Goal: Task Accomplishment & Management: Use online tool/utility

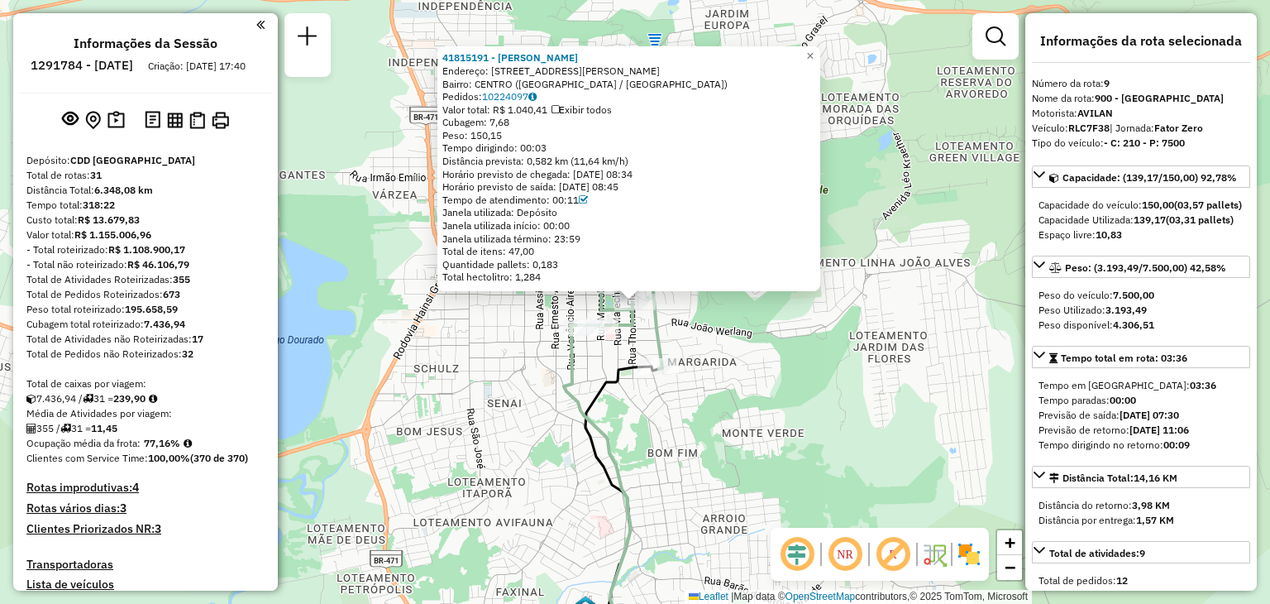
click at [508, 396] on div "41815191 - [PERSON_NAME] Endereço: [STREET_ADDRESS] [GEOGRAPHIC_DATA]: 10224097…" at bounding box center [635, 302] width 1270 height 604
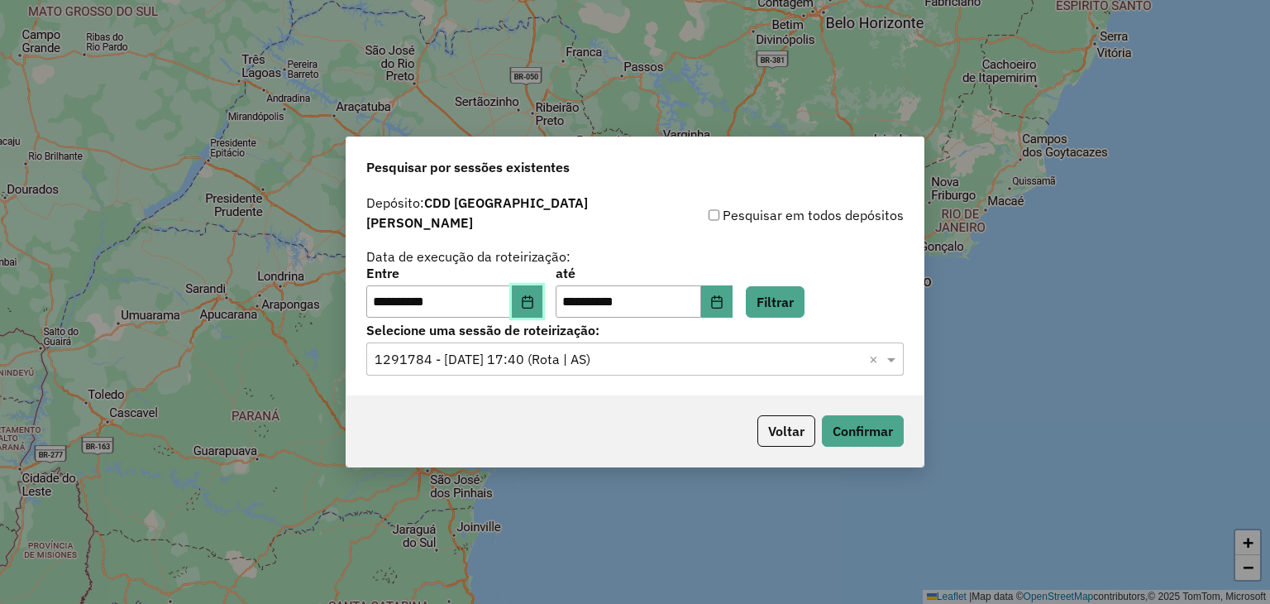
click at [543, 299] on button "Choose Date" at bounding box center [527, 301] width 31 height 33
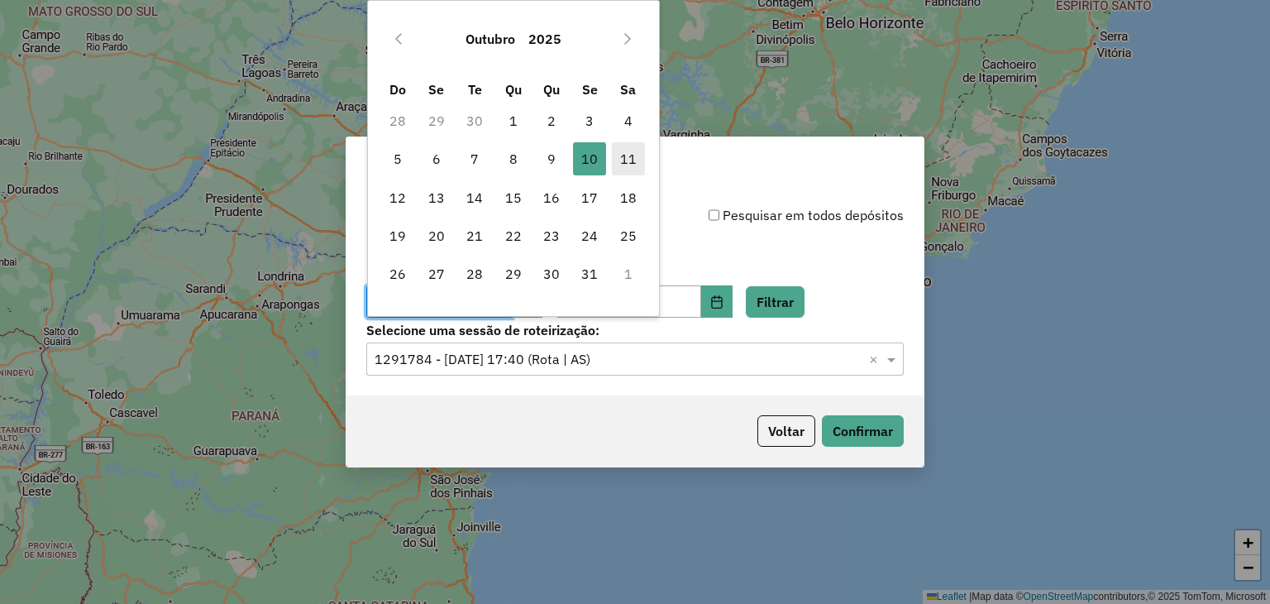
click at [628, 160] on span "11" at bounding box center [628, 158] width 33 height 33
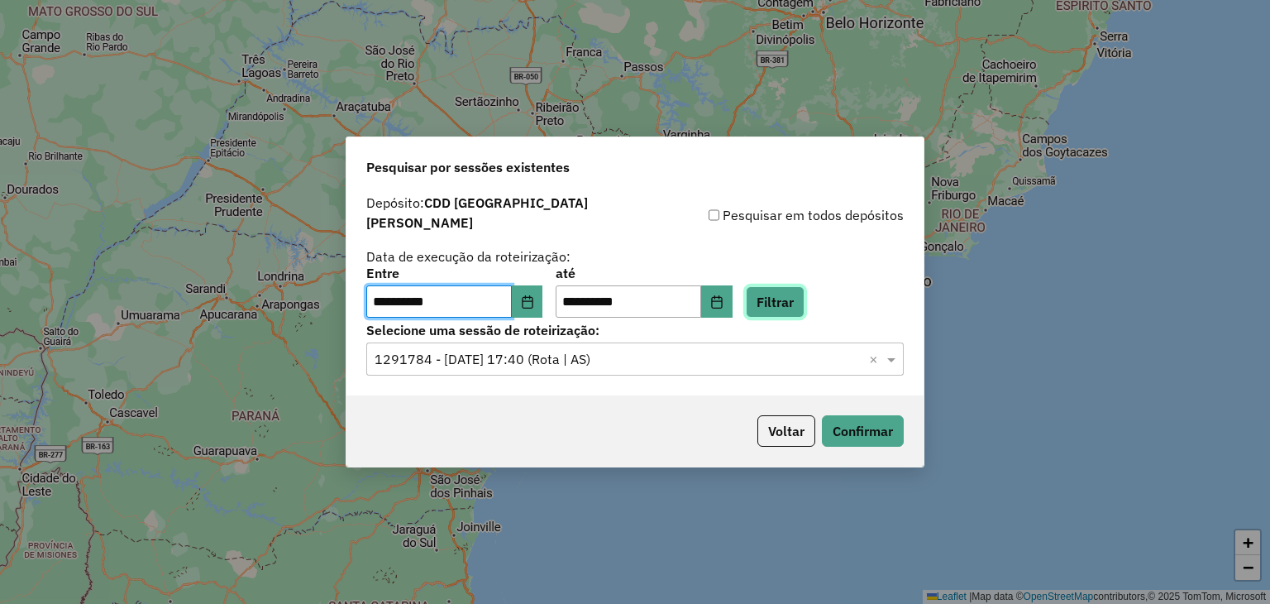
click at [805, 288] on button "Filtrar" at bounding box center [775, 301] width 59 height 31
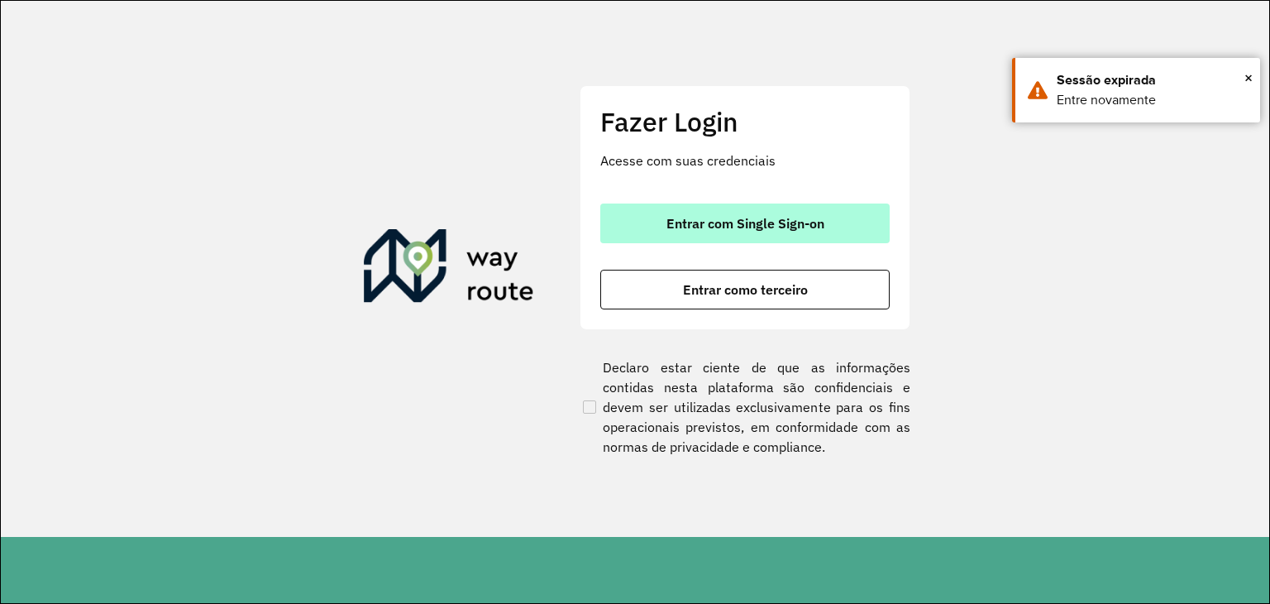
click at [757, 234] on button "Entrar com Single Sign-on" at bounding box center [744, 223] width 289 height 40
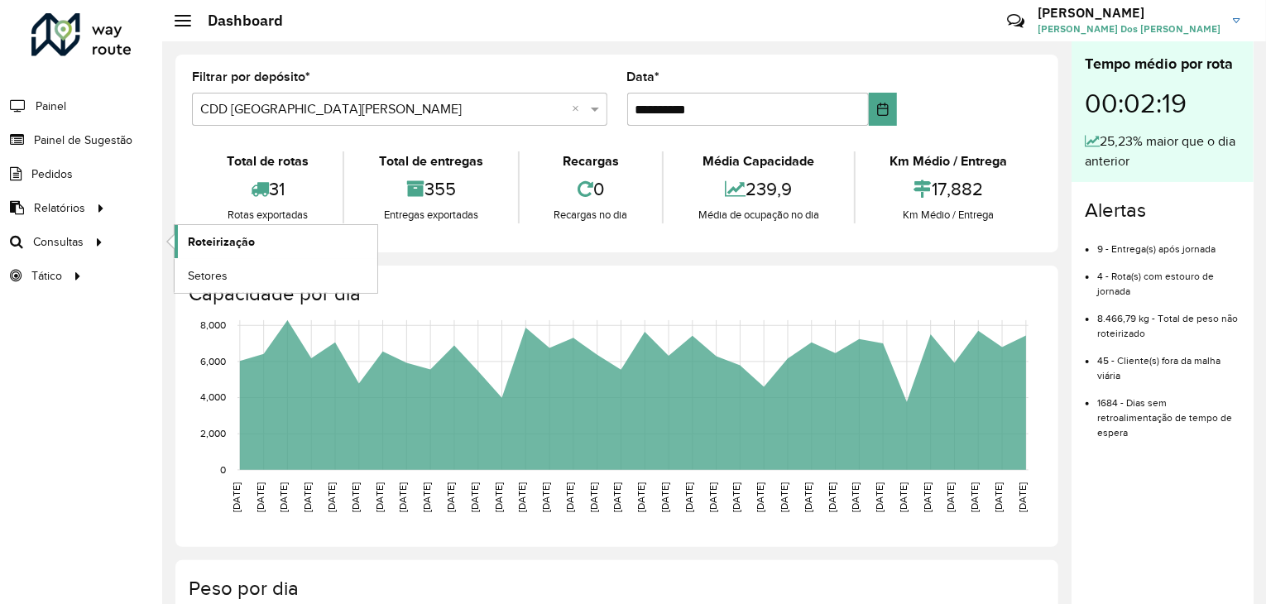
click at [255, 243] on link "Roteirização" at bounding box center [276, 241] width 203 height 33
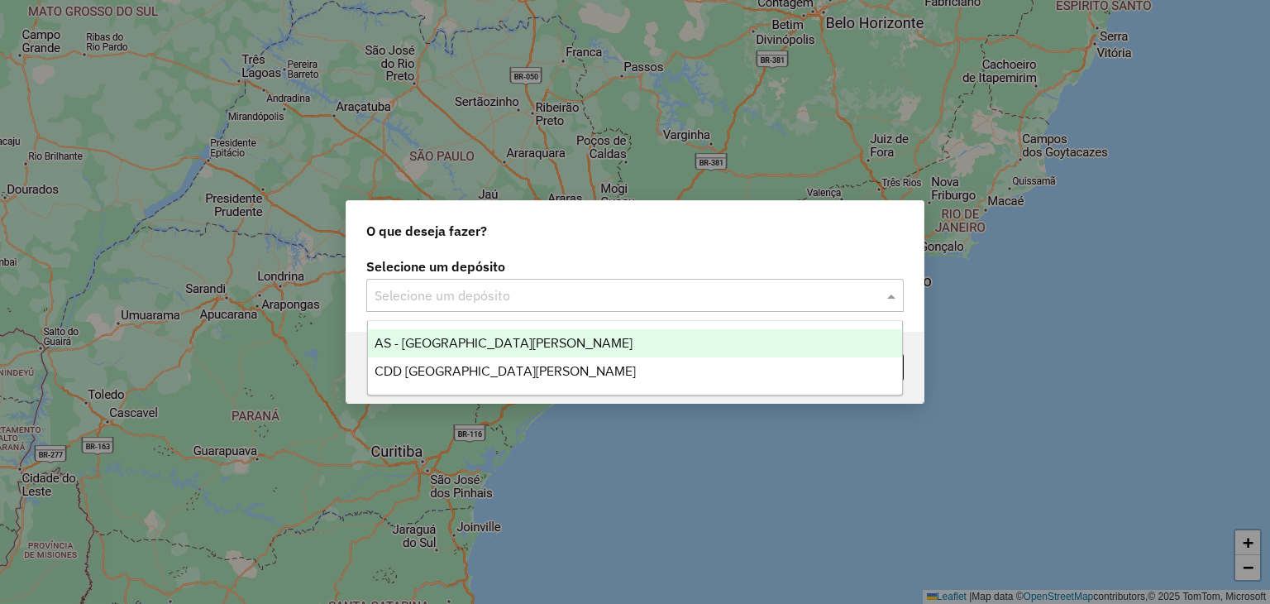
click at [496, 289] on input "text" at bounding box center [619, 296] width 488 height 20
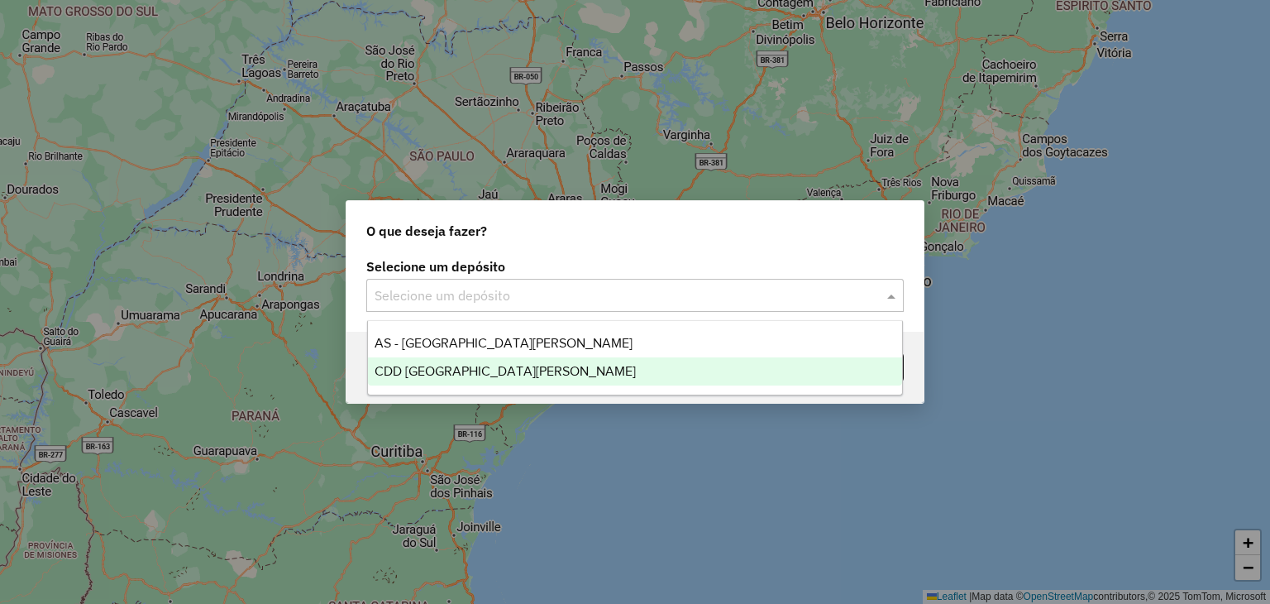
click at [491, 371] on span "CDD [GEOGRAPHIC_DATA]" at bounding box center [505, 371] width 261 height 14
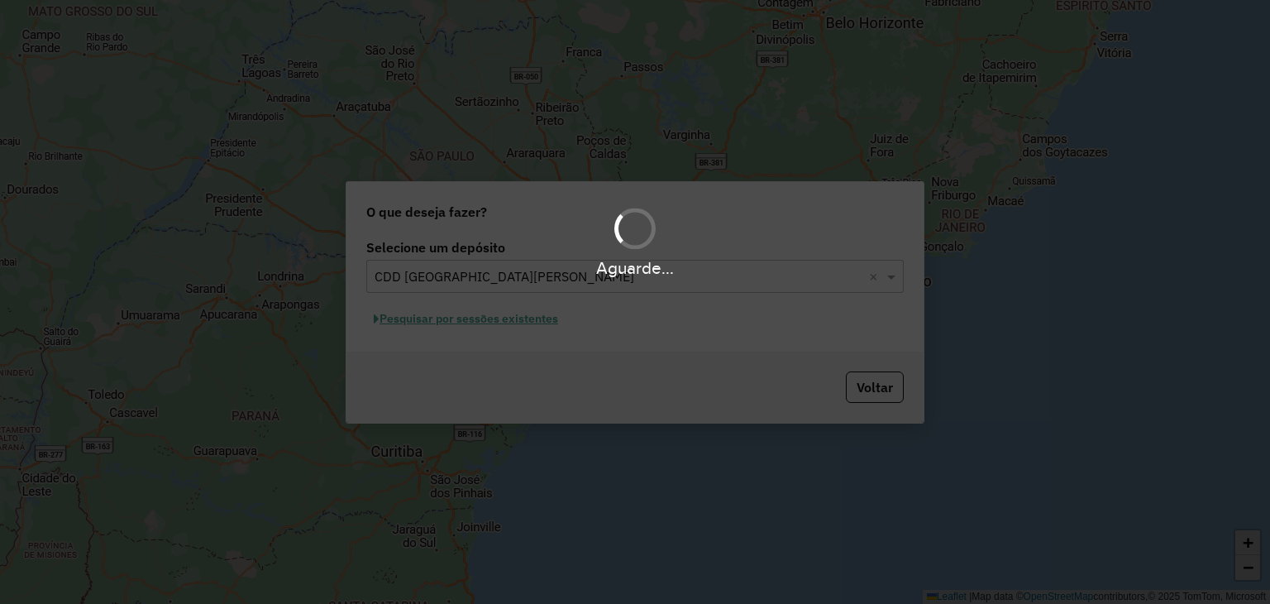
click at [501, 329] on div "Aguarde..." at bounding box center [635, 302] width 1270 height 604
click at [523, 326] on div "Aguarde..." at bounding box center [635, 302] width 1270 height 604
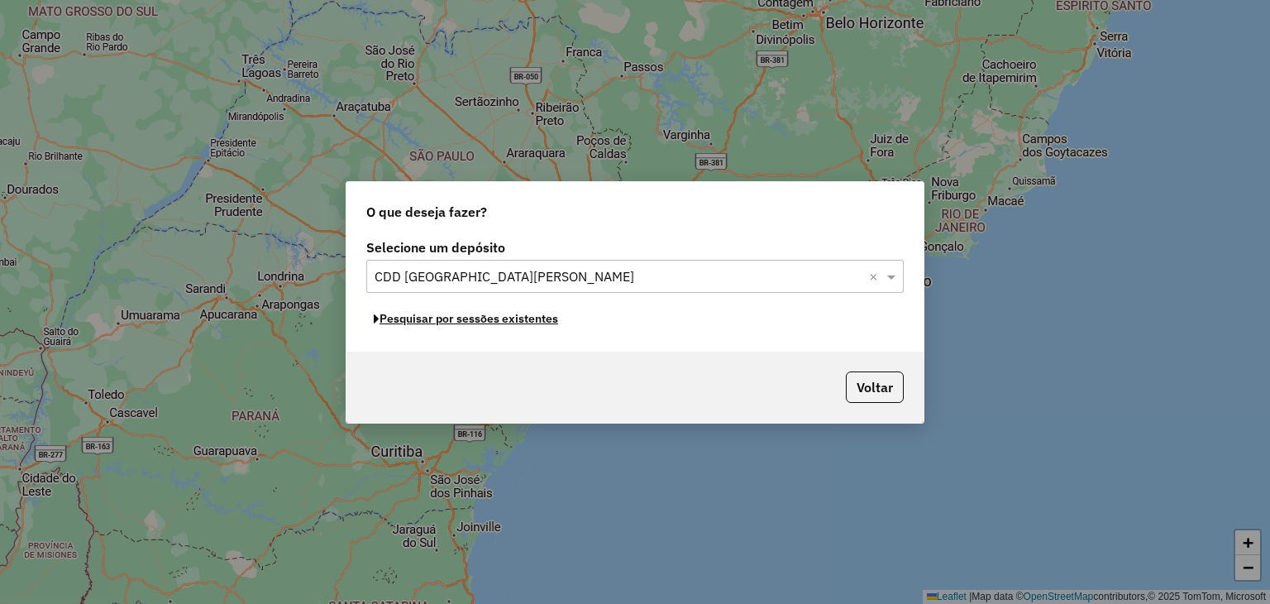
click at [523, 326] on button "Pesquisar por sessões existentes" at bounding box center [465, 319] width 199 height 26
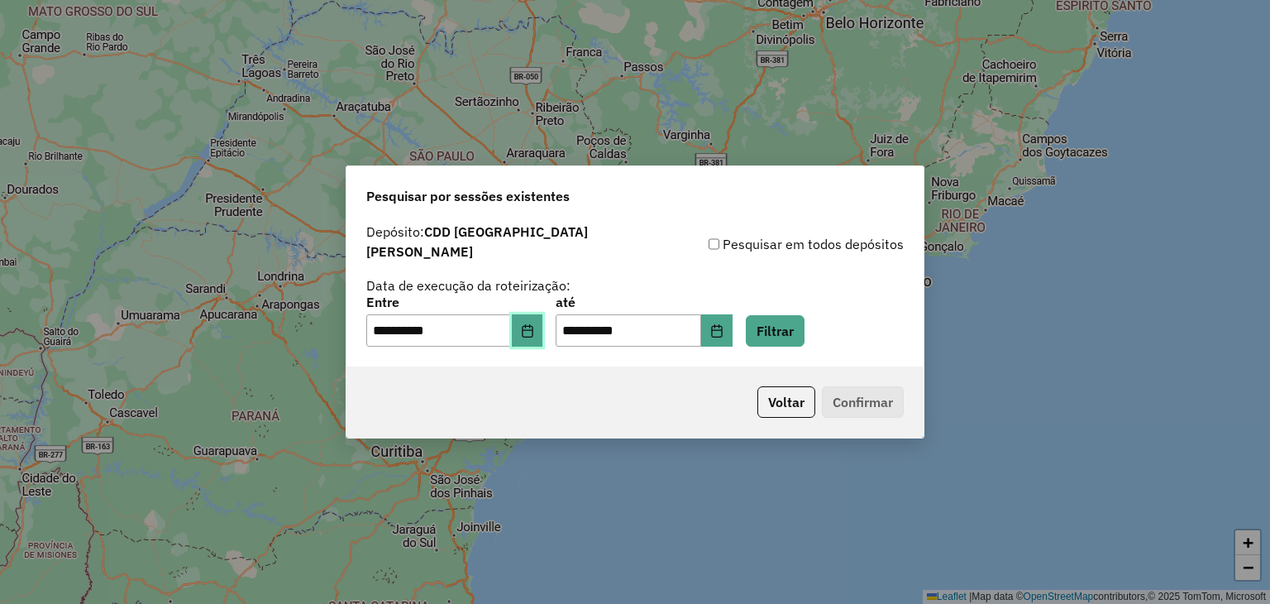
click at [534, 324] on icon "Choose Date" at bounding box center [527, 330] width 13 height 13
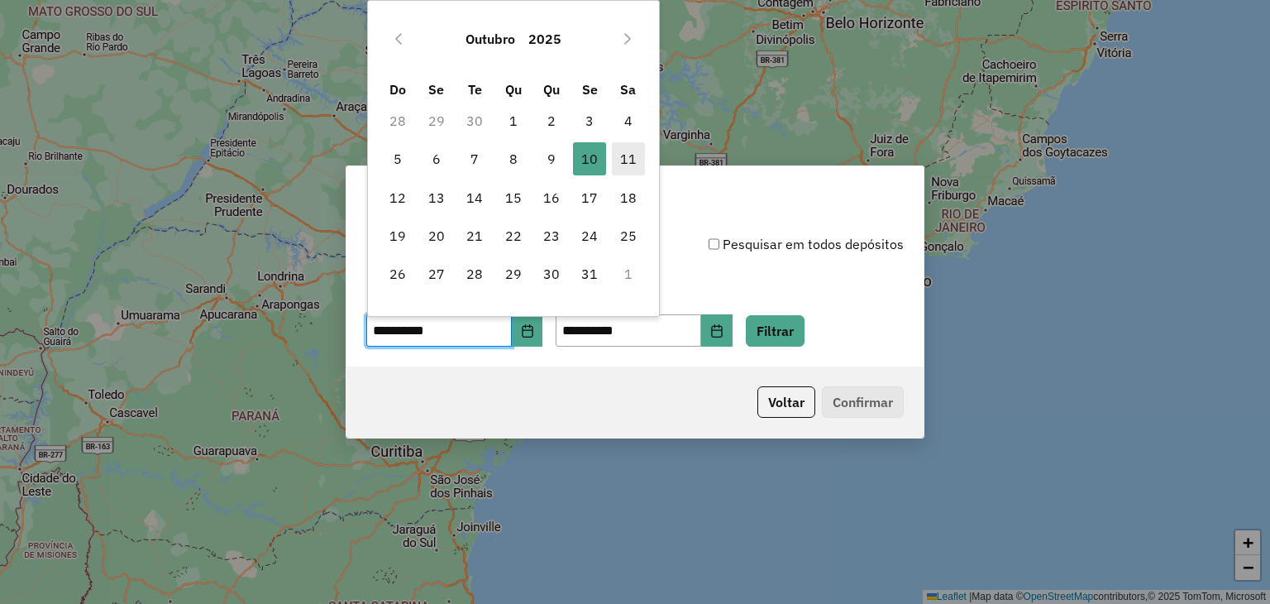
click at [625, 165] on span "11" at bounding box center [628, 158] width 33 height 33
type input "**********"
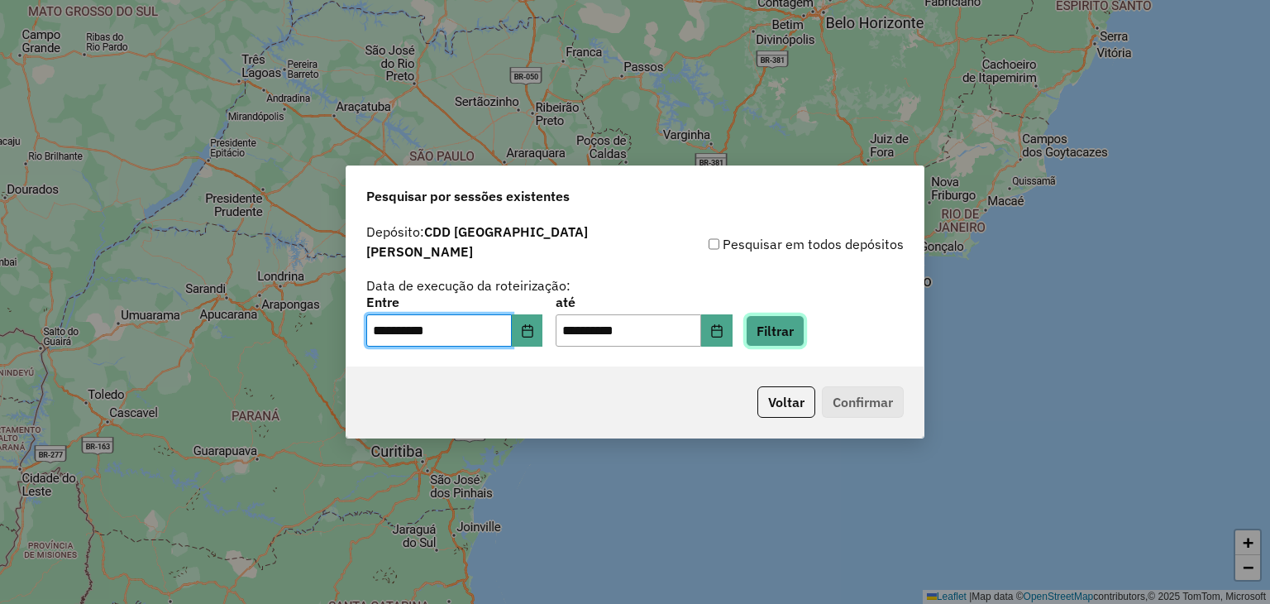
click at [794, 318] on button "Filtrar" at bounding box center [775, 330] width 59 height 31
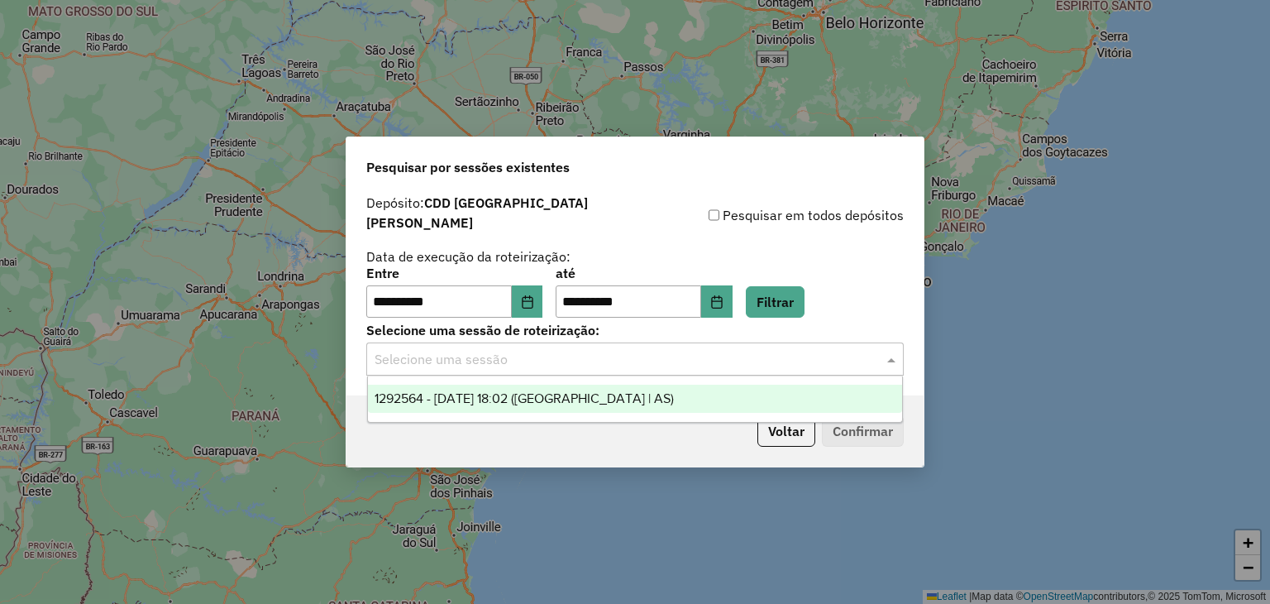
click at [739, 355] on input "text" at bounding box center [619, 360] width 488 height 20
click at [581, 395] on span "1292564 - 11/10/2025 18:02 (Rota | AS)" at bounding box center [524, 398] width 299 height 14
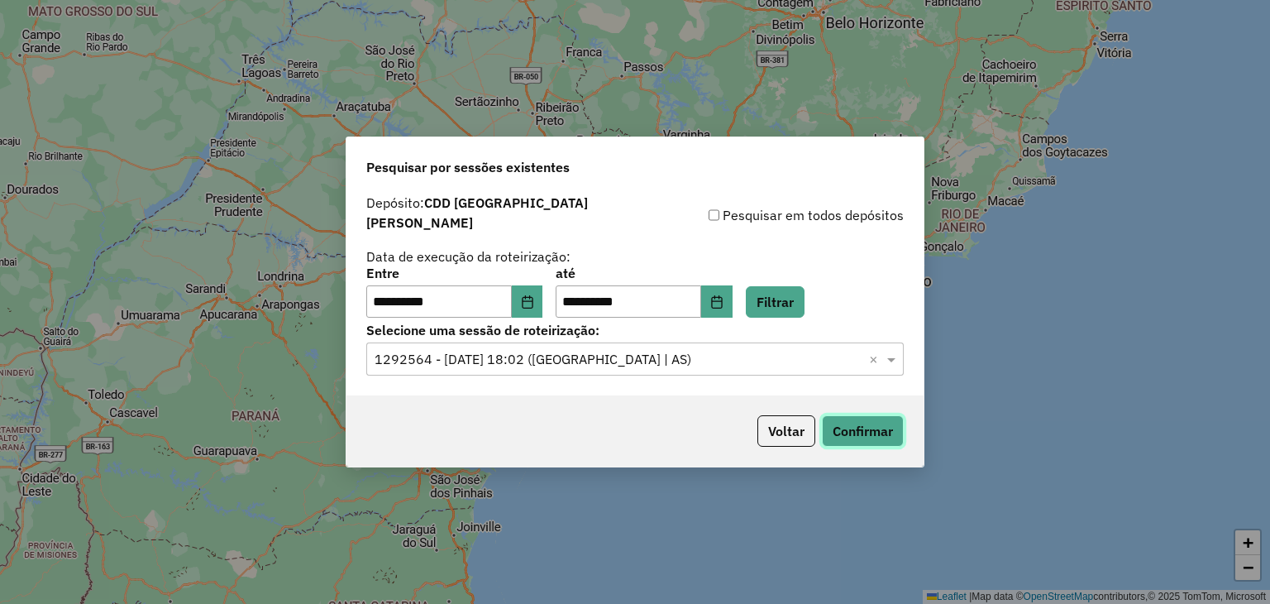
click at [860, 422] on button "Confirmar" at bounding box center [863, 430] width 82 height 31
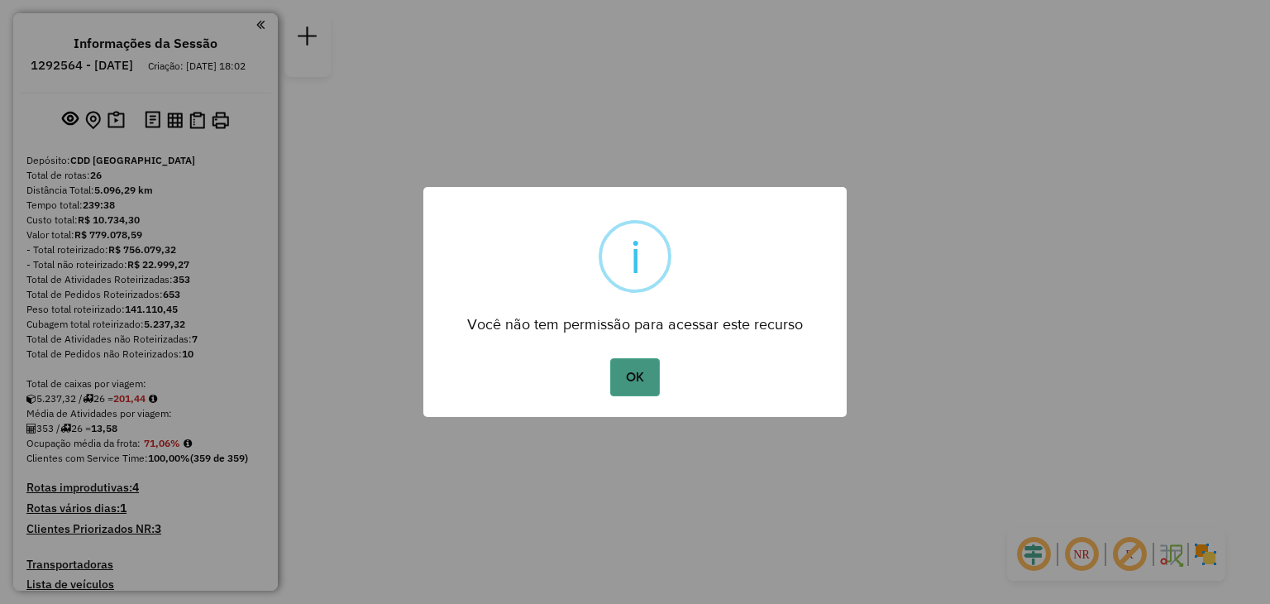
click at [616, 388] on button "OK" at bounding box center [634, 377] width 49 height 38
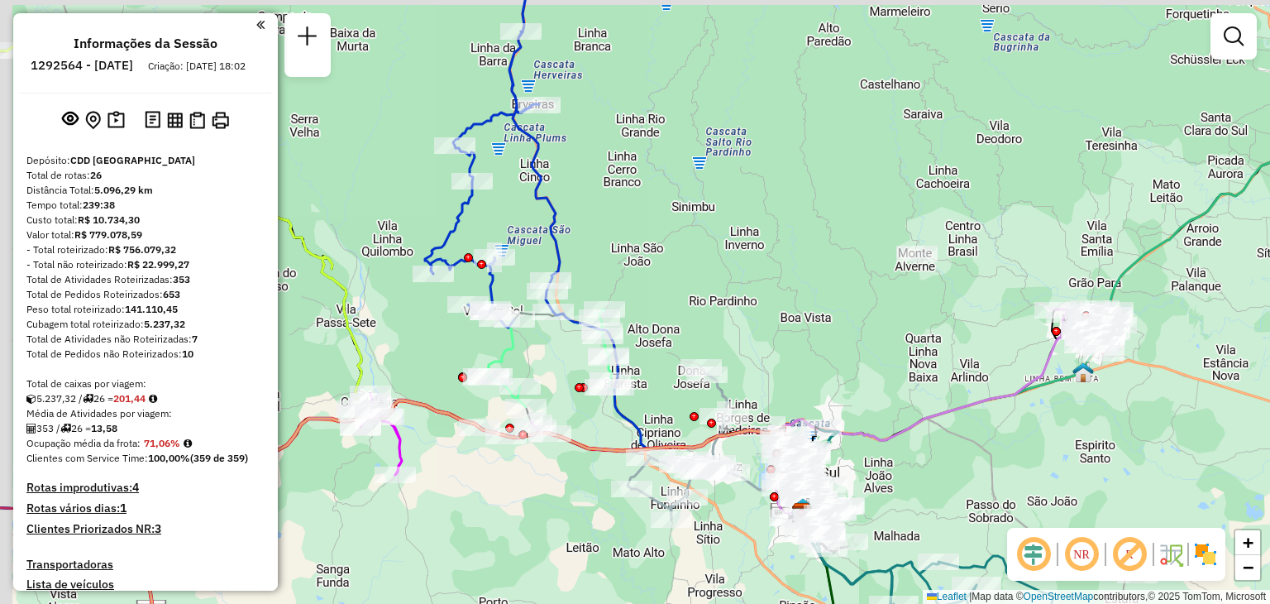
drag, startPoint x: 479, startPoint y: 114, endPoint x: 506, endPoint y: 143, distance: 39.8
click at [506, 143] on div "Janela de atendimento Grade de atendimento Capacidade Transportadoras Veículos …" at bounding box center [635, 302] width 1270 height 604
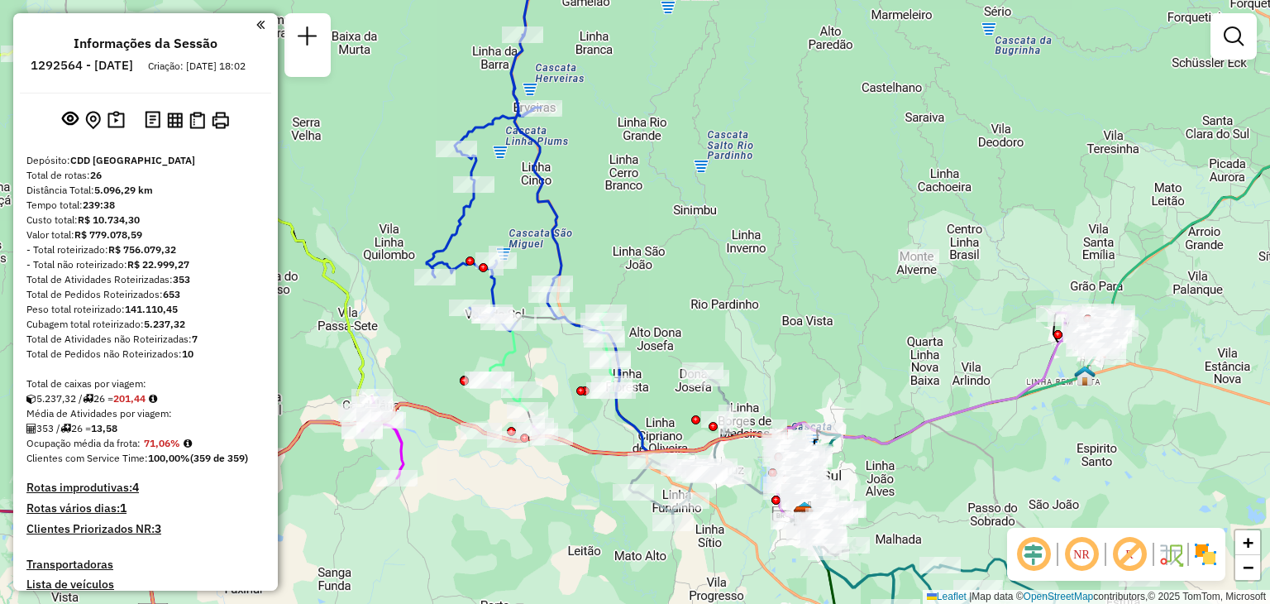
drag, startPoint x: 537, startPoint y: 176, endPoint x: 682, endPoint y: 170, distance: 145.7
click at [562, 173] on icon at bounding box center [494, 145] width 135 height 372
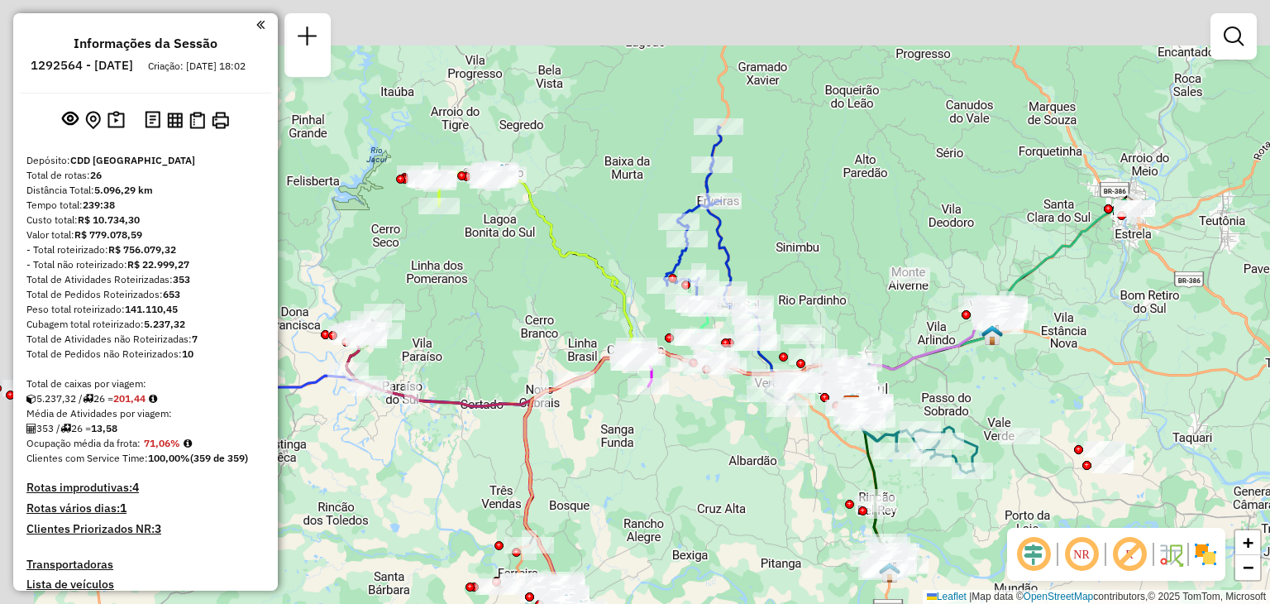
drag, startPoint x: 528, startPoint y: 203, endPoint x: 559, endPoint y: 266, distance: 70.3
click at [567, 275] on icon at bounding box center [647, 289] width 416 height 237
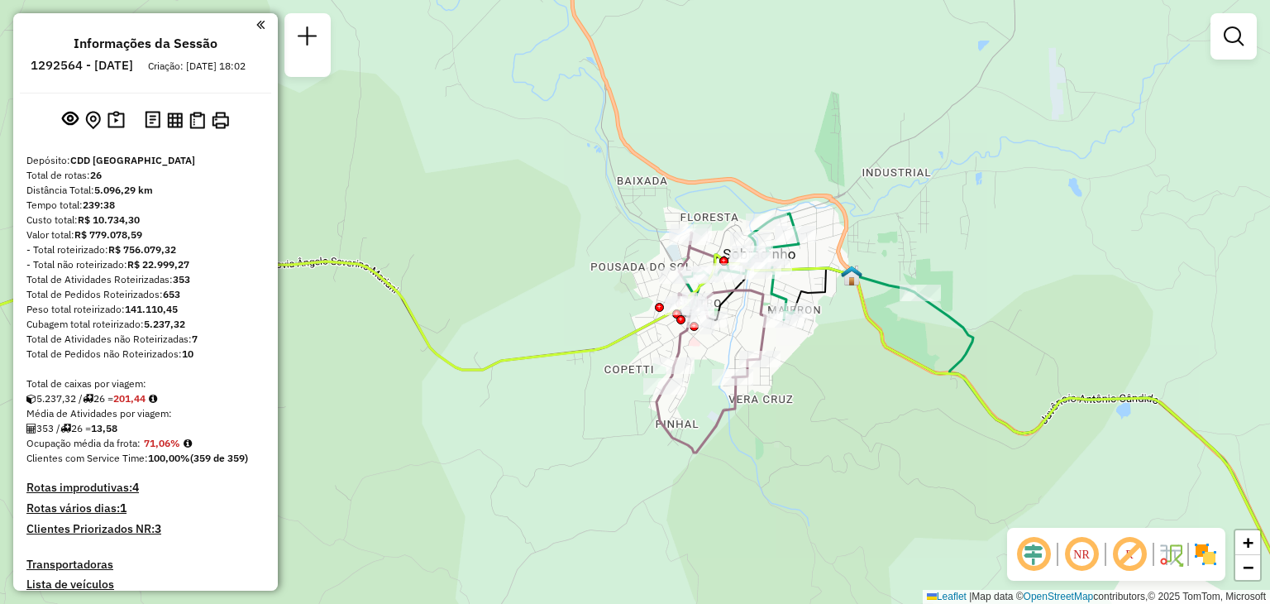
drag, startPoint x: 505, startPoint y: 365, endPoint x: 931, endPoint y: 69, distance: 518.8
click at [932, 246] on icon at bounding box center [592, 455] width 1438 height 419
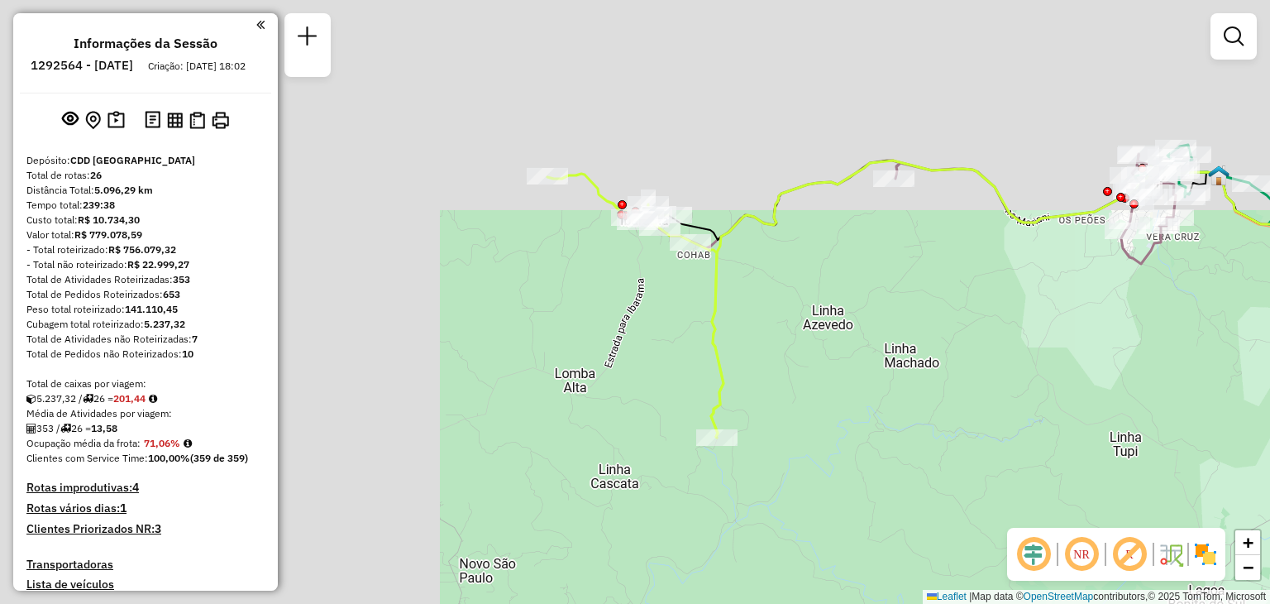
drag, startPoint x: 771, startPoint y: 269, endPoint x: 784, endPoint y: 275, distance: 14.8
click at [794, 282] on div "Janela de atendimento Grade de atendimento Capacidade Transportadoras Veículos …" at bounding box center [635, 302] width 1270 height 604
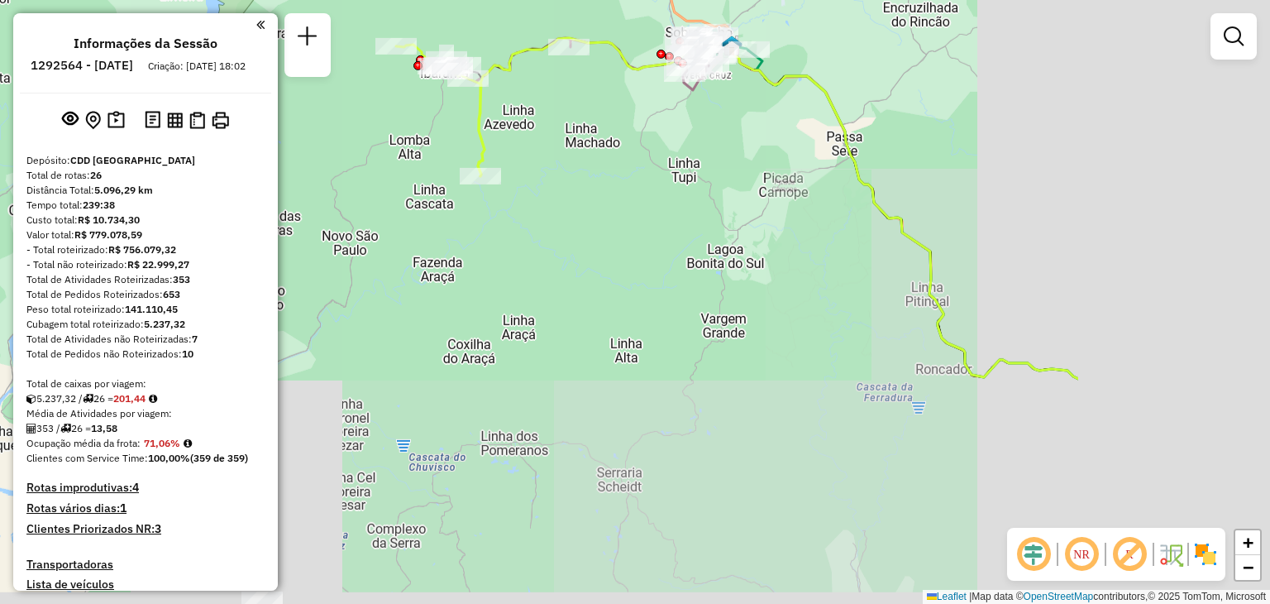
drag, startPoint x: 989, startPoint y: 378, endPoint x: 617, endPoint y: 144, distance: 439.7
click at [619, 145] on div "Janela de atendimento Grade de atendimento Capacidade Transportadoras Veículos …" at bounding box center [635, 302] width 1270 height 604
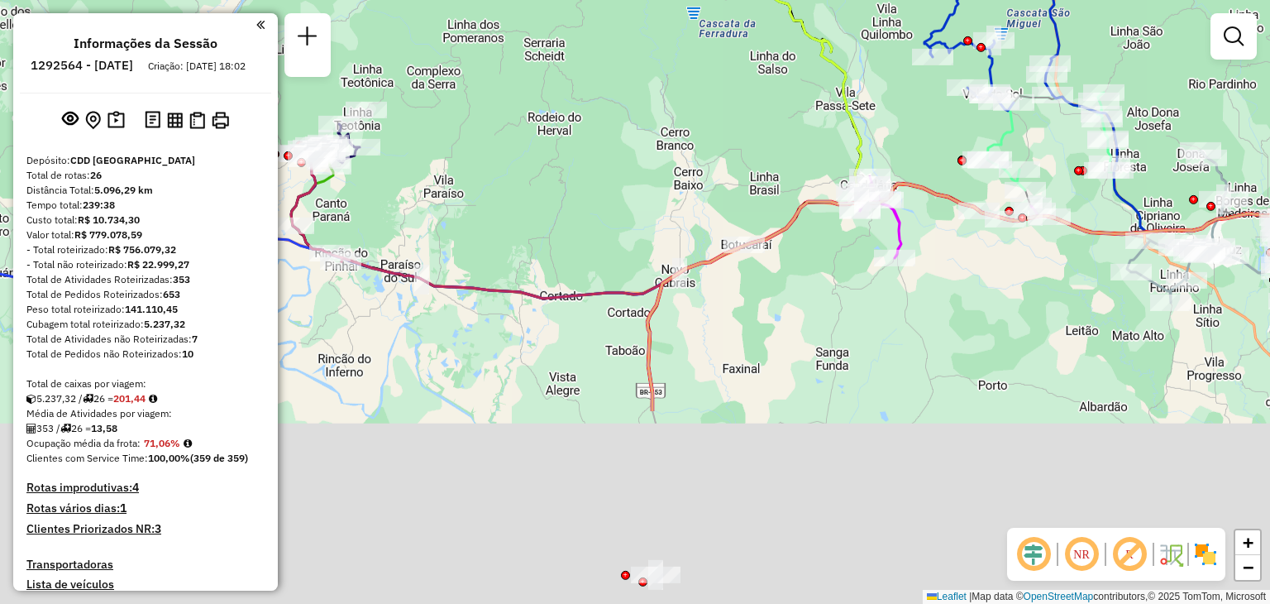
drag, startPoint x: 610, startPoint y: 372, endPoint x: 533, endPoint y: 146, distance: 238.5
click at [533, 146] on div "Janela de atendimento Grade de atendimento Capacidade Transportadoras Veículos …" at bounding box center [635, 302] width 1270 height 604
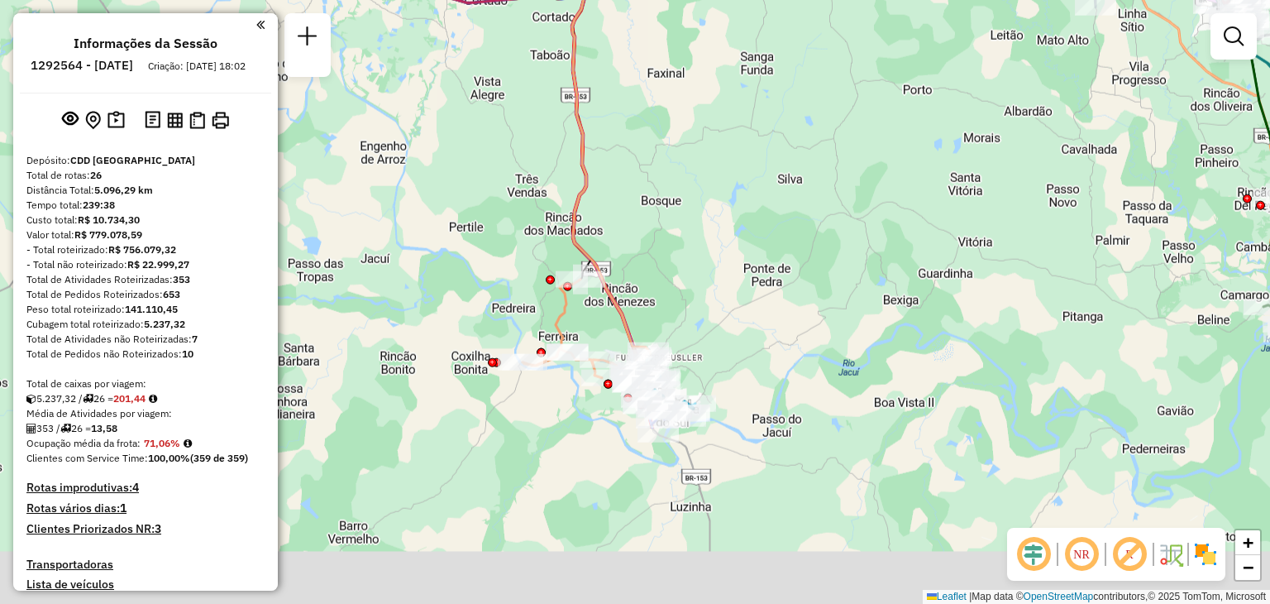
drag, startPoint x: 664, startPoint y: 206, endPoint x: 650, endPoint y: 152, distance: 55.6
click at [650, 152] on div "Janela de atendimento Grade de atendimento Capacidade Transportadoras Veículos …" at bounding box center [635, 302] width 1270 height 604
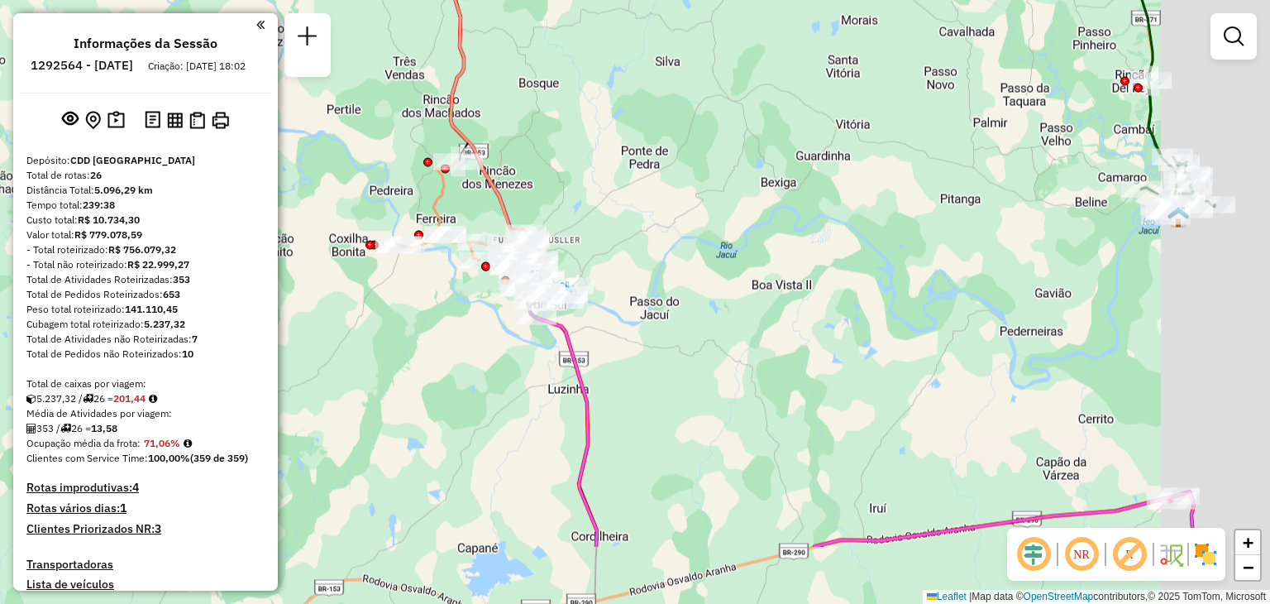
click at [576, 163] on div "Janela de atendimento Grade de atendimento Capacidade Transportadoras Veículos …" at bounding box center [635, 302] width 1270 height 604
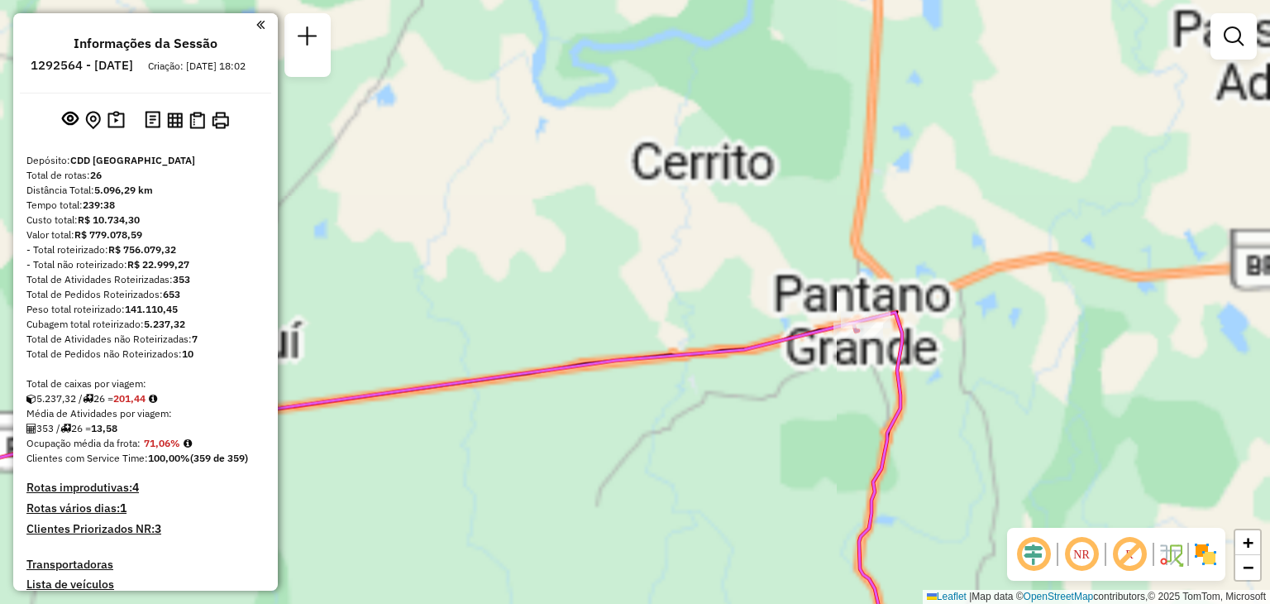
drag, startPoint x: 785, startPoint y: 149, endPoint x: 778, endPoint y: 155, distance: 9.4
click at [785, 148] on div "Janela de atendimento Grade de atendimento Capacidade Transportadoras Veículos …" at bounding box center [635, 302] width 1270 height 604
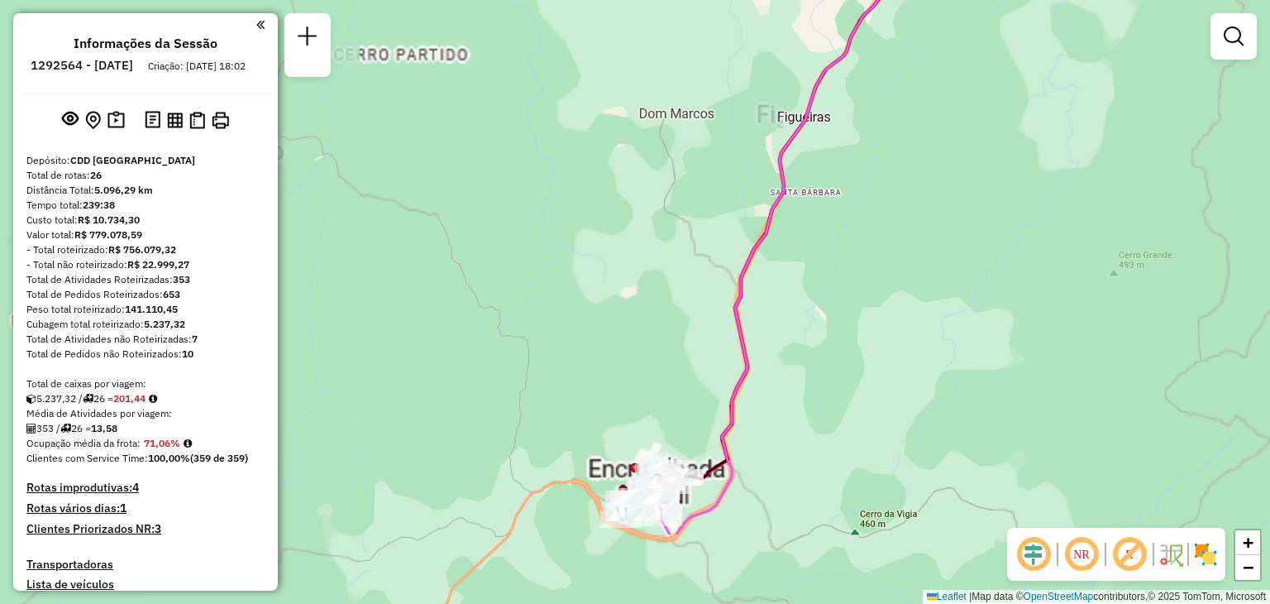
drag, startPoint x: 658, startPoint y: 326, endPoint x: 672, endPoint y: 79, distance: 246.8
click at [672, 50] on div "Janela de atendimento Grade de atendimento Capacidade Transportadoras Veículos …" at bounding box center [635, 302] width 1270 height 604
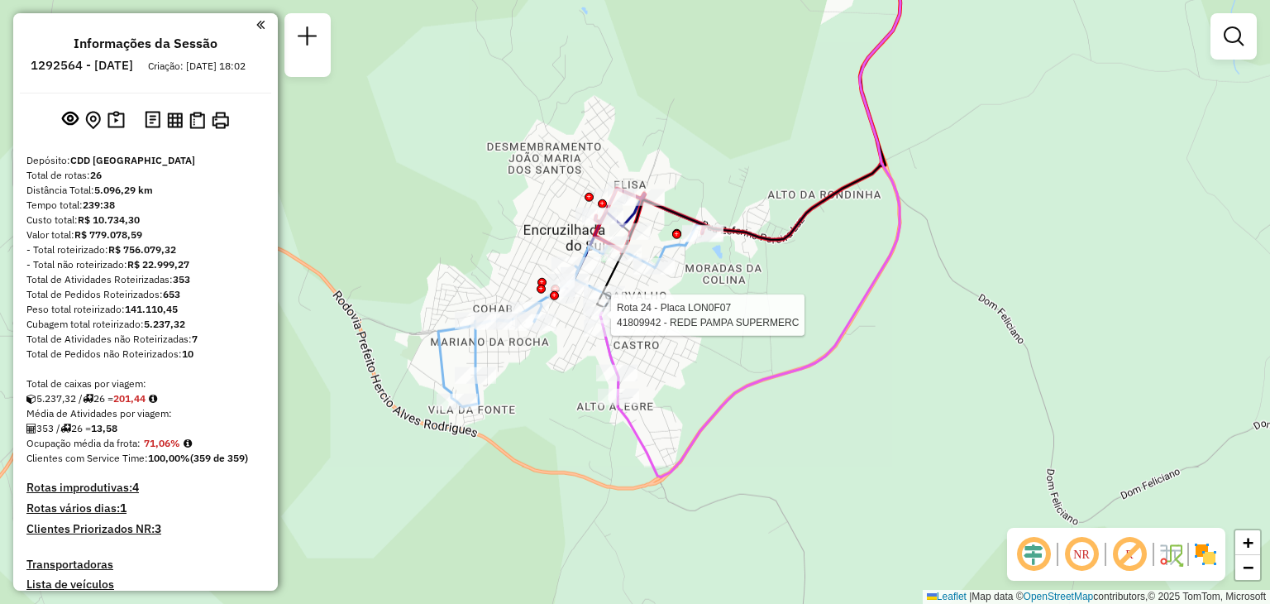
select select "**********"
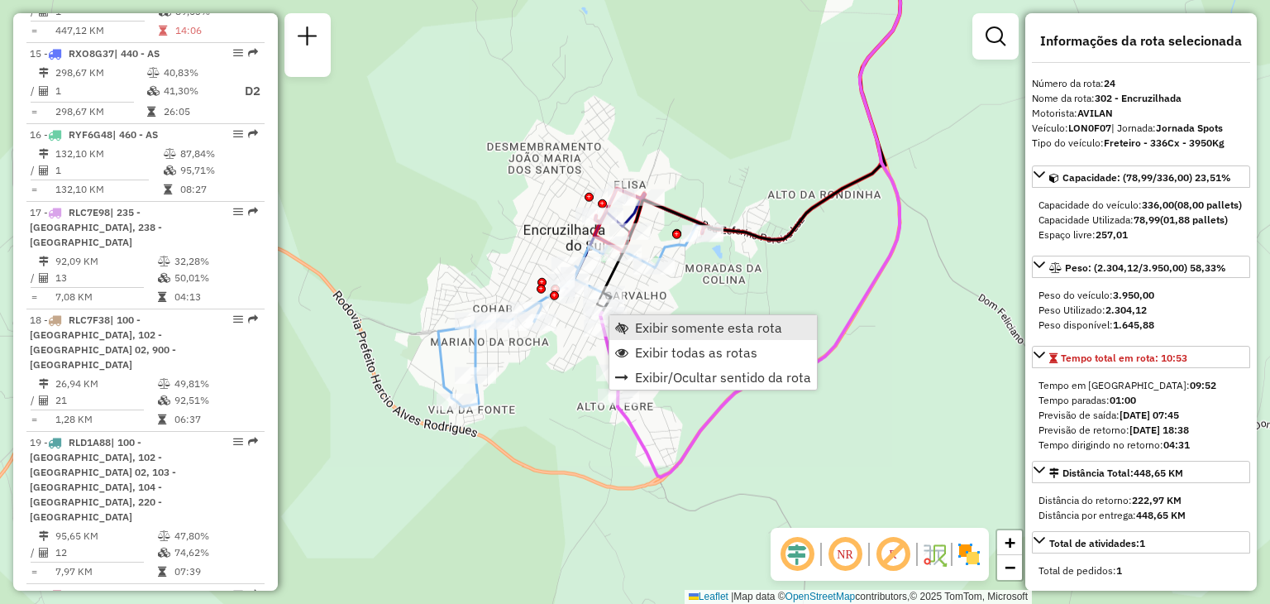
scroll to position [2779, 0]
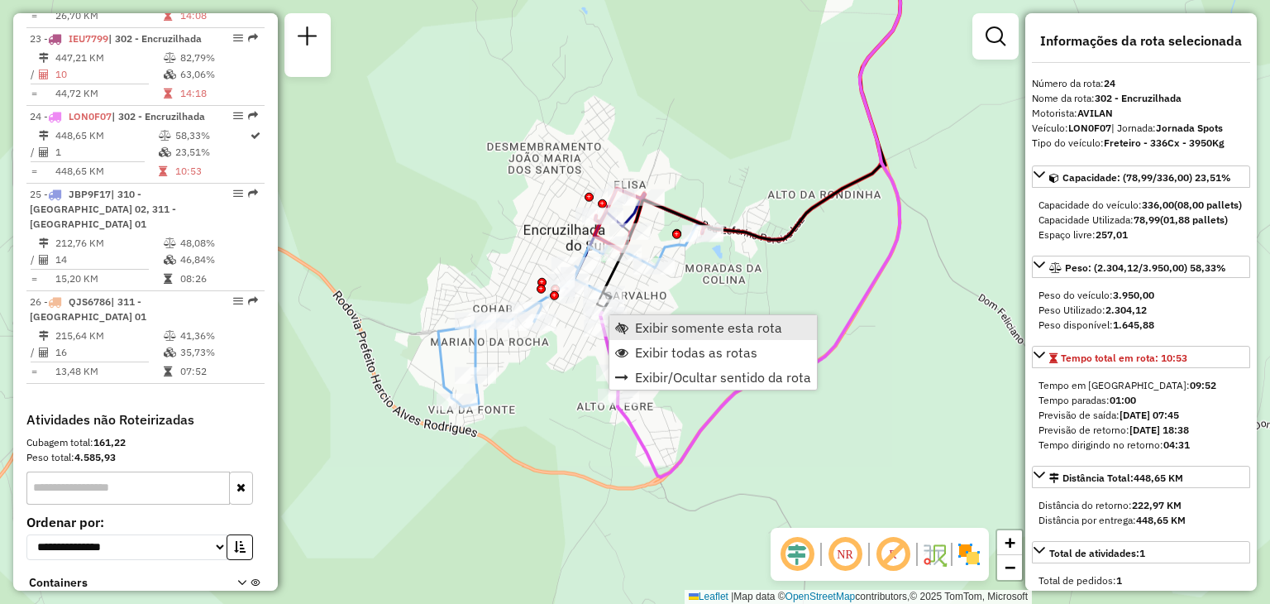
click at [635, 325] on span "Exibir somente esta rota" at bounding box center [708, 327] width 147 height 13
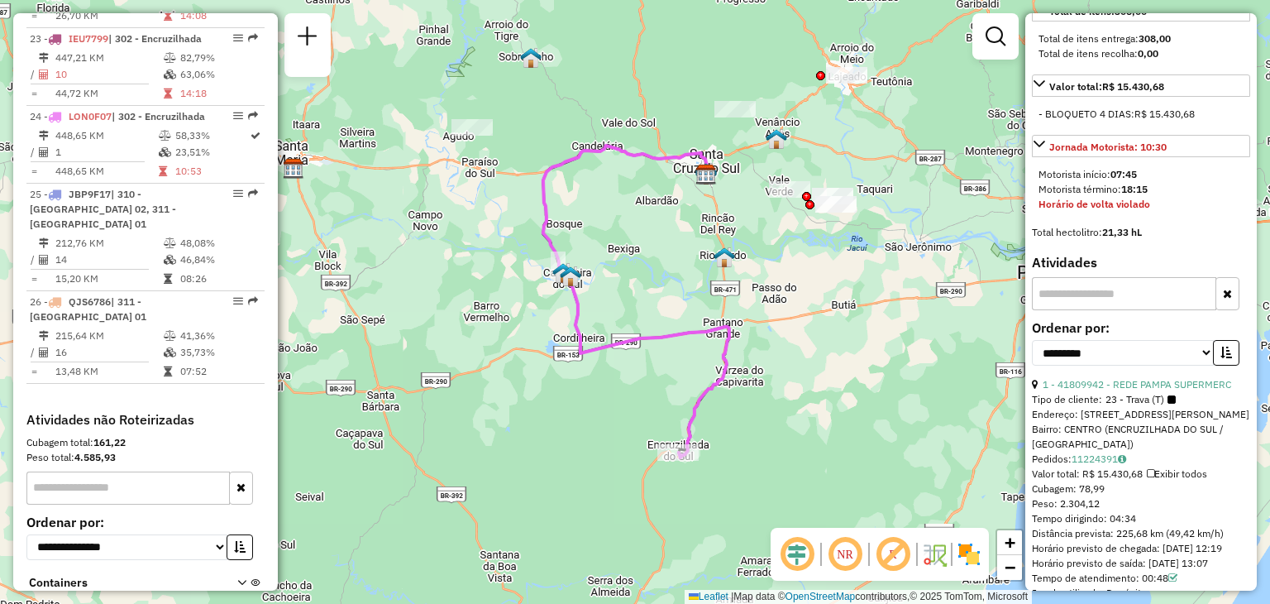
scroll to position [662, 0]
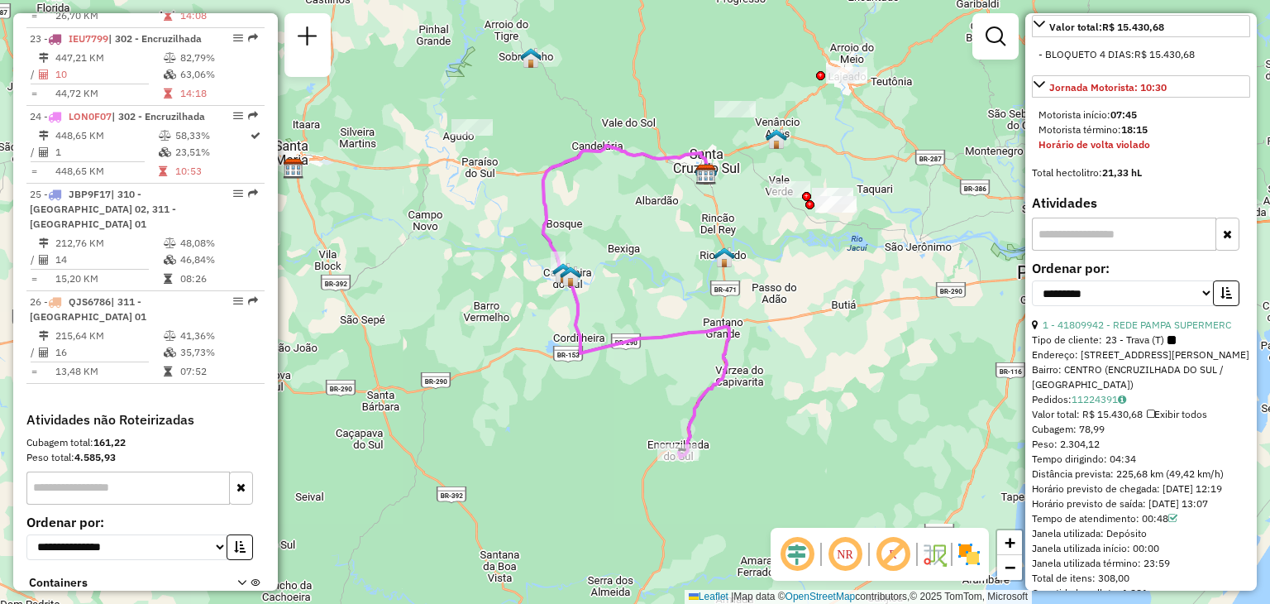
click at [801, 349] on div "Janela de atendimento Grade de atendimento Capacidade Transportadoras Veículos …" at bounding box center [635, 302] width 1270 height 604
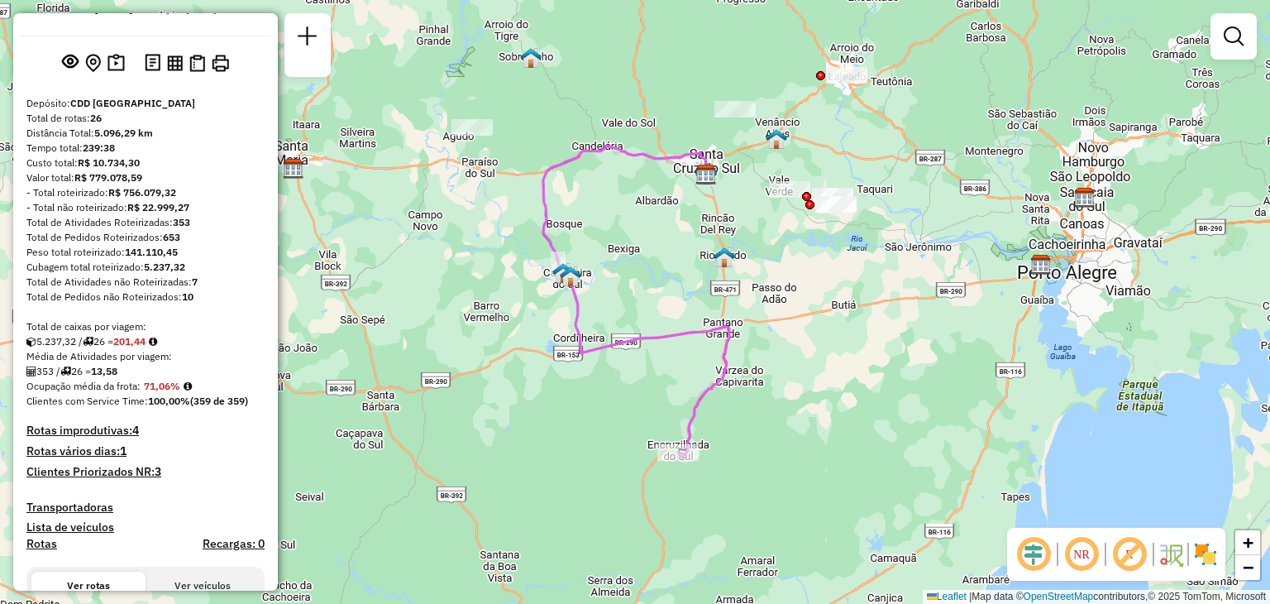
scroll to position [0, 0]
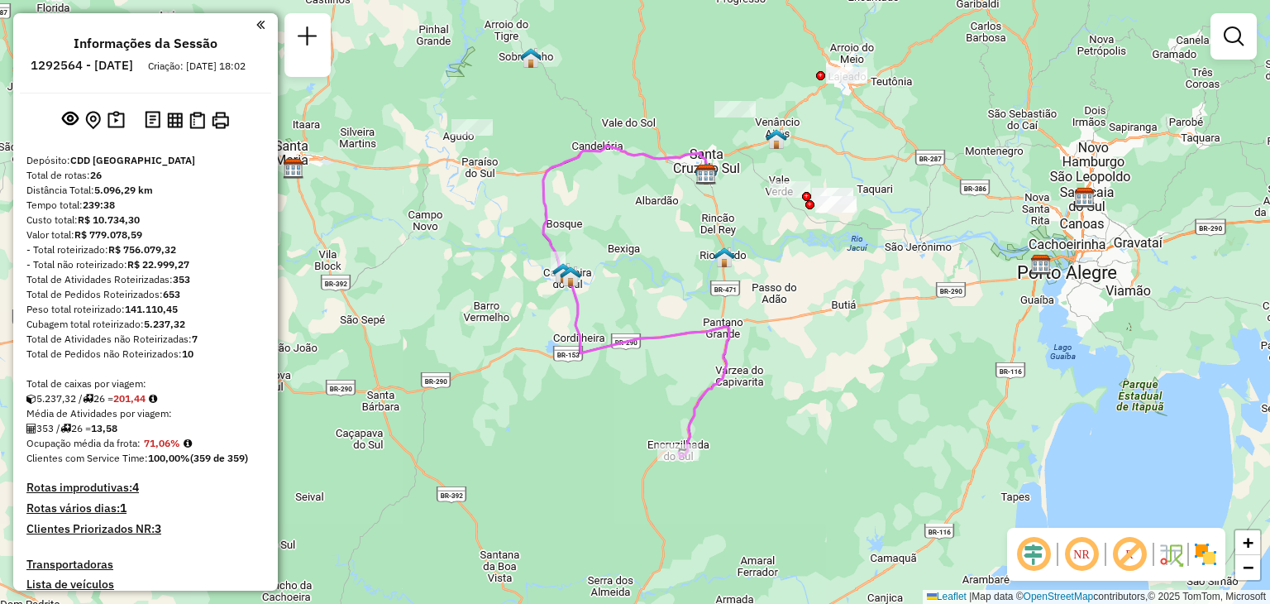
click at [194, 345] on strong "7" at bounding box center [195, 339] width 6 height 12
click at [663, 224] on div "Janela de atendimento Grade de atendimento Capacidade Transportadoras Veículos …" at bounding box center [635, 302] width 1270 height 604
select select "**********"
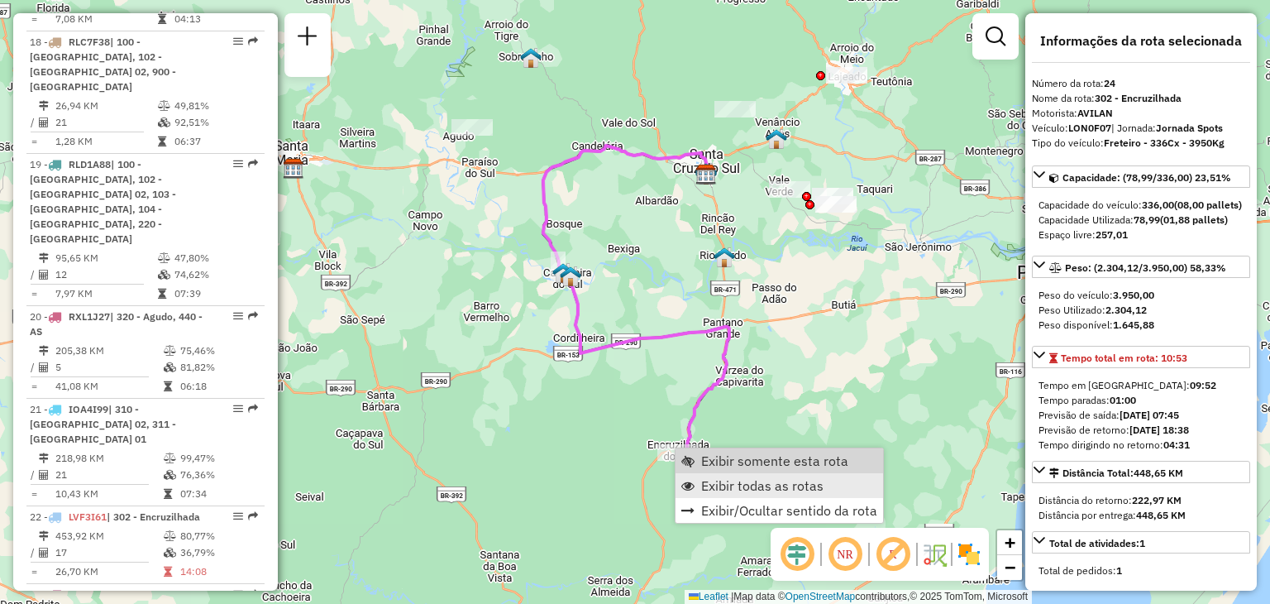
scroll to position [2779, 0]
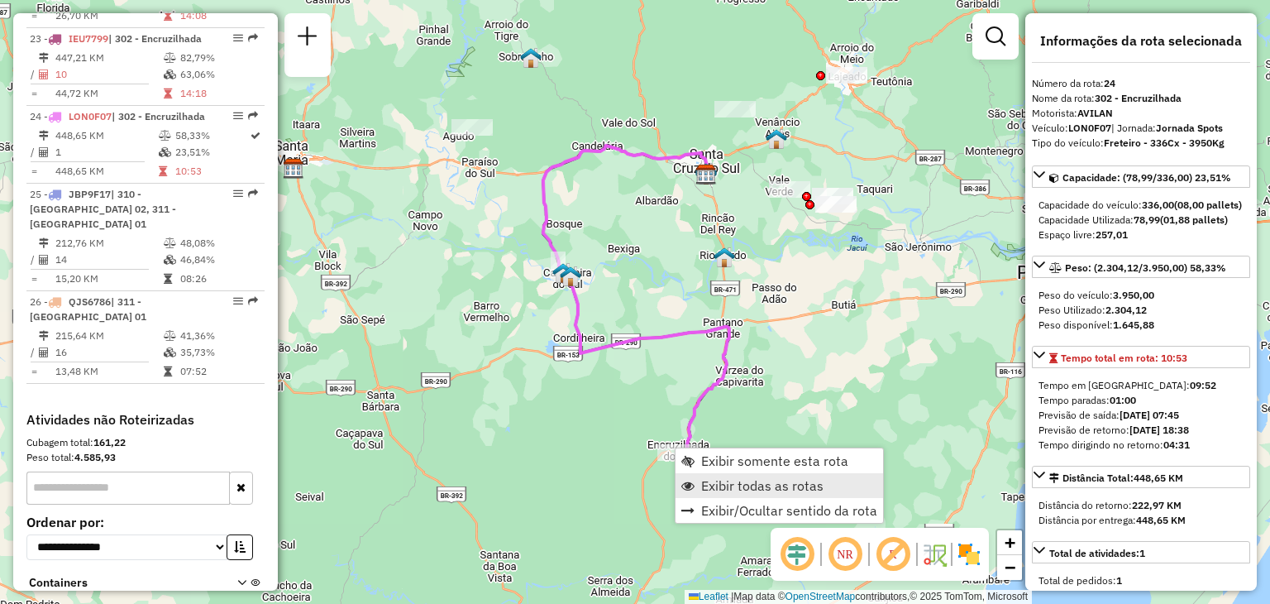
drag, startPoint x: 717, startPoint y: 495, endPoint x: 716, endPoint y: 477, distance: 17.4
click at [718, 495] on link "Exibir todas as rotas" at bounding box center [780, 485] width 208 height 25
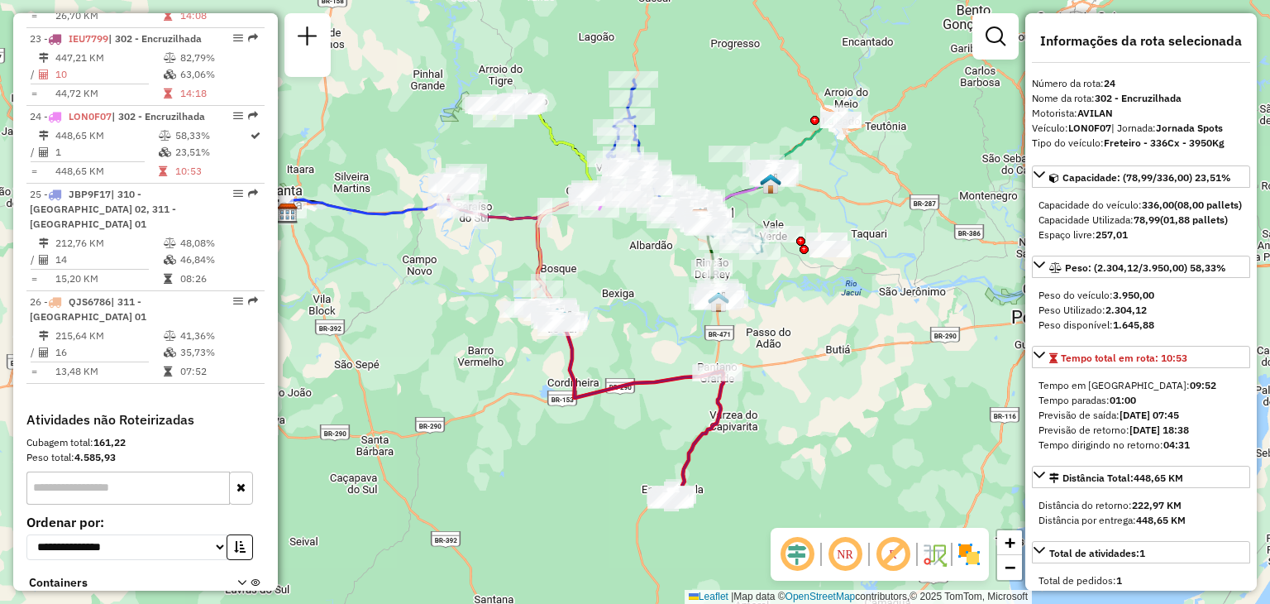
drag, startPoint x: 652, startPoint y: 341, endPoint x: 650, endPoint y: 409, distance: 68.7
click at [650, 398] on icon at bounding box center [628, 294] width 180 height 208
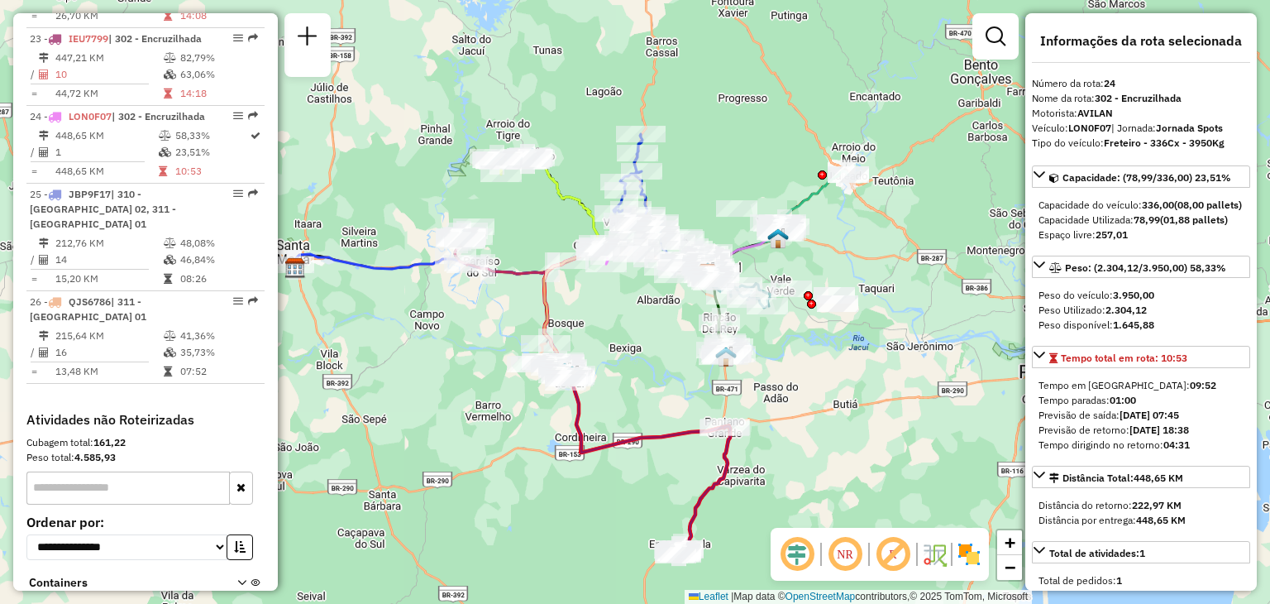
drag, startPoint x: 649, startPoint y: 345, endPoint x: 648, endPoint y: 367, distance: 22.3
click at [648, 367] on div "Janela de atendimento Grade de atendimento Capacidade Transportadoras Veículos …" at bounding box center [635, 302] width 1270 height 604
click at [688, 409] on div "Rota 23 - Placa IEU7799 41813306 - BOUTIQUE BEST BEEF Janela de atendimento Gra…" at bounding box center [635, 302] width 1270 height 604
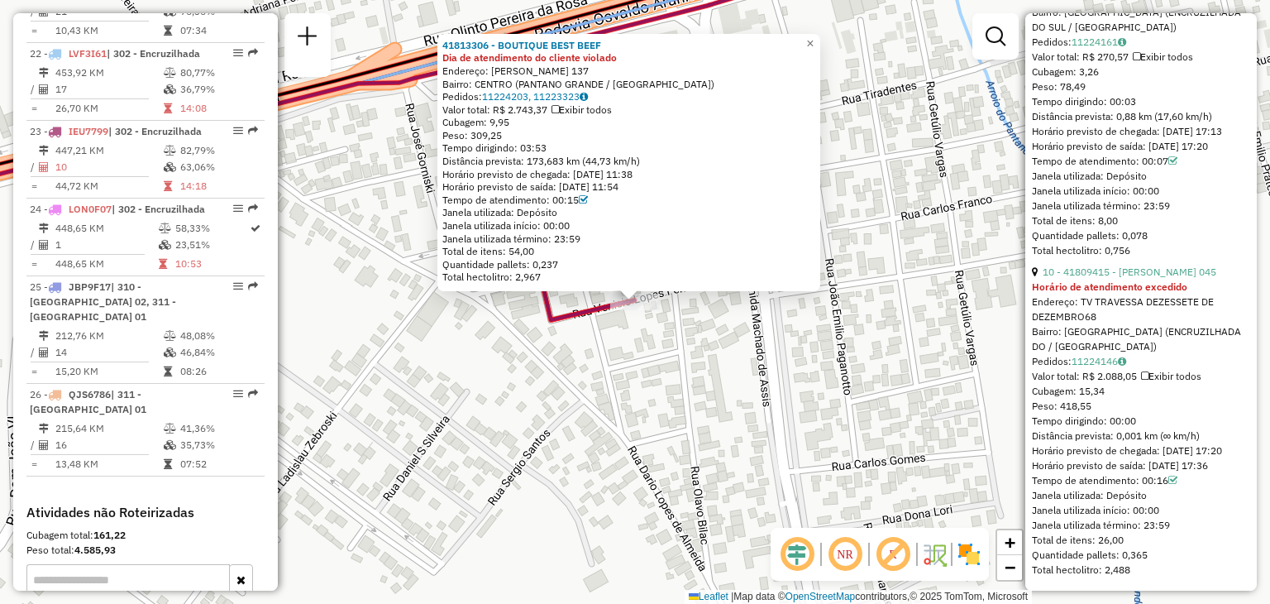
scroll to position [3563, 0]
click at [943, 354] on div "41813306 - BOUTIQUE BEST BEEF Dia de atendimento do cliente violado Endereço: […" at bounding box center [635, 302] width 1270 height 604
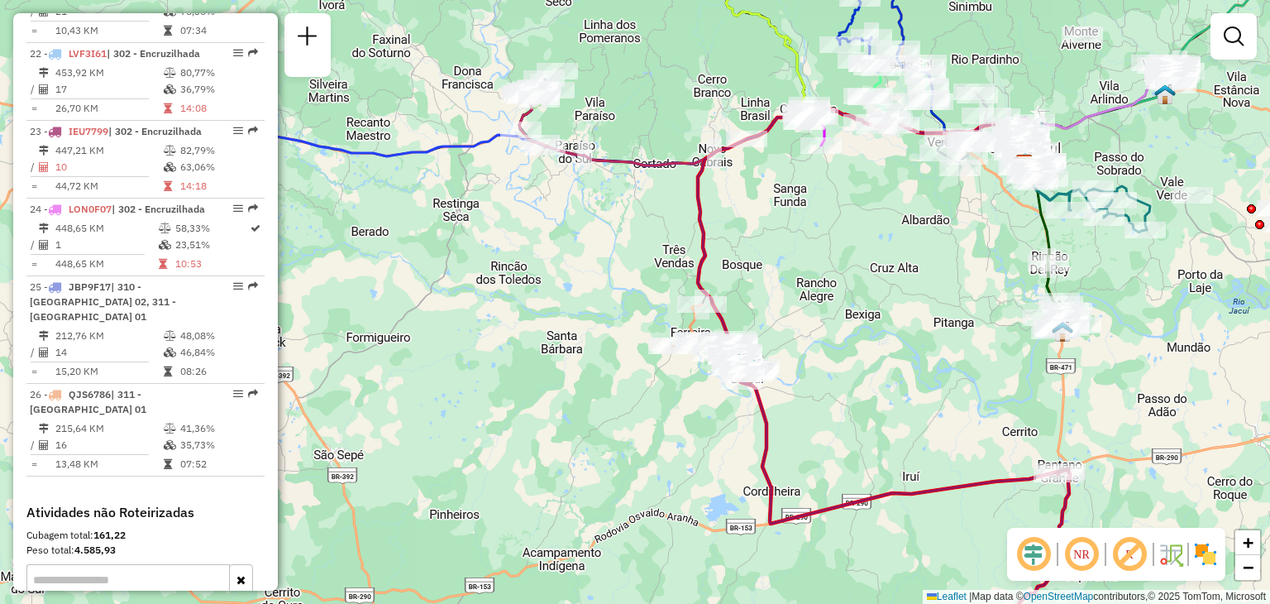
drag, startPoint x: 827, startPoint y: 299, endPoint x: 749, endPoint y: 355, distance: 96.6
click at [753, 360] on div "Janela de atendimento Grade de atendimento Capacidade Transportadoras Veículos …" at bounding box center [635, 302] width 1270 height 604
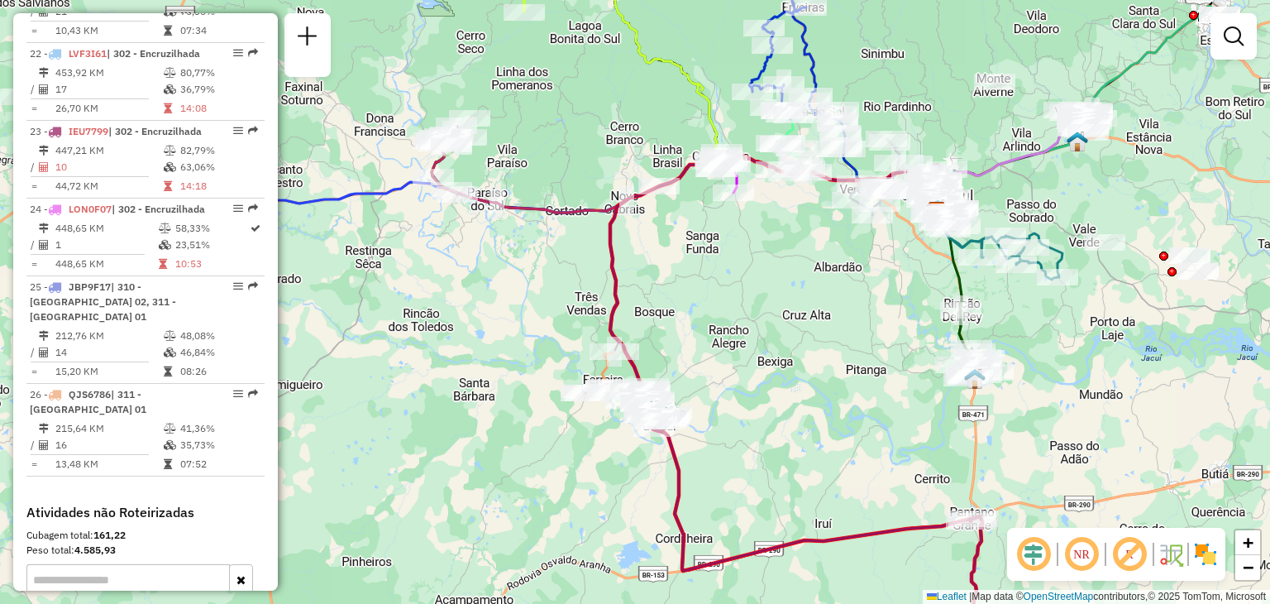
drag, startPoint x: 844, startPoint y: 393, endPoint x: 781, endPoint y: 280, distance: 129.3
click at [763, 270] on div "Janela de atendimento Grade de atendimento Capacidade Transportadoras Veículos …" at bounding box center [635, 302] width 1270 height 604
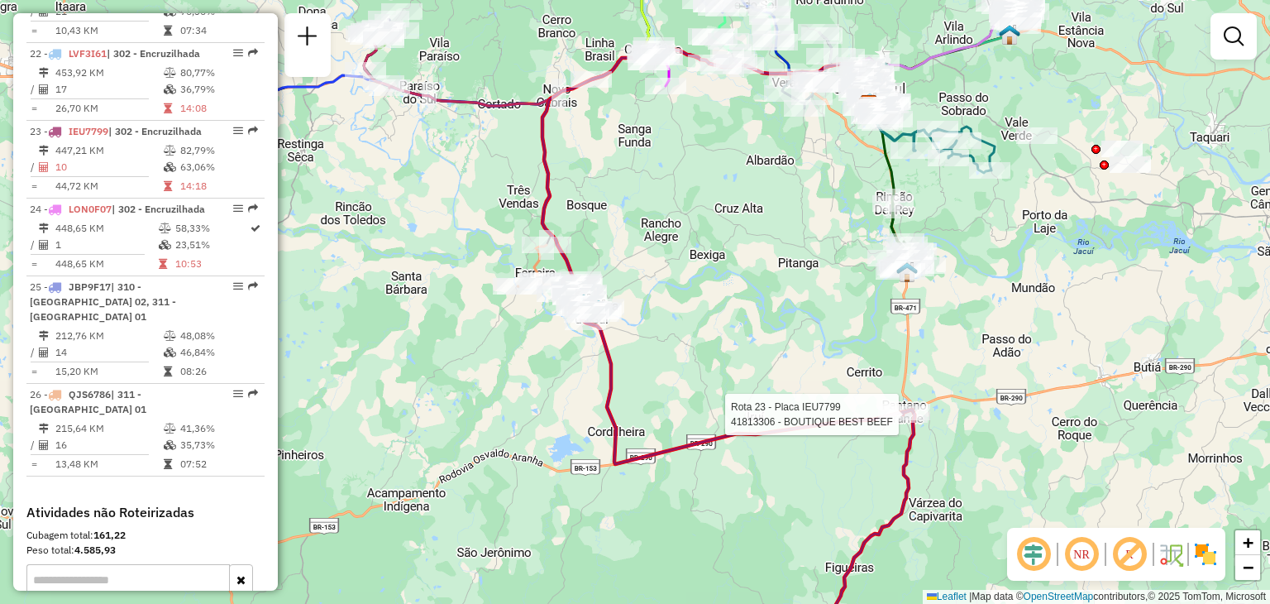
select select "**********"
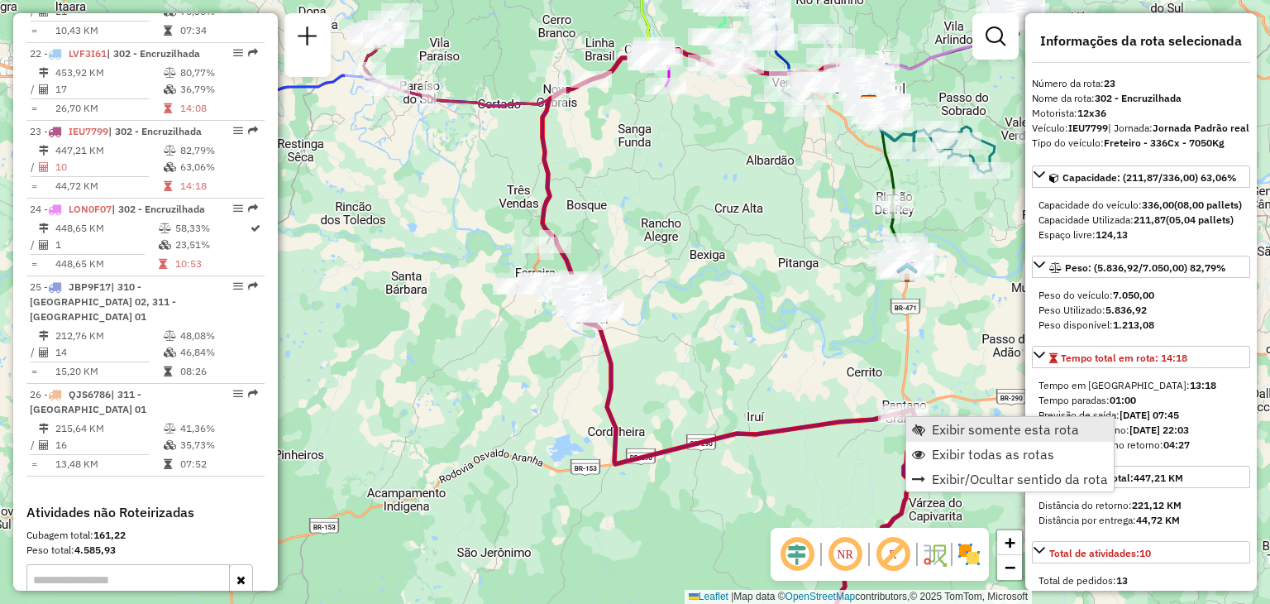
click at [926, 419] on link "Exibir somente esta rota" at bounding box center [1011, 429] width 208 height 25
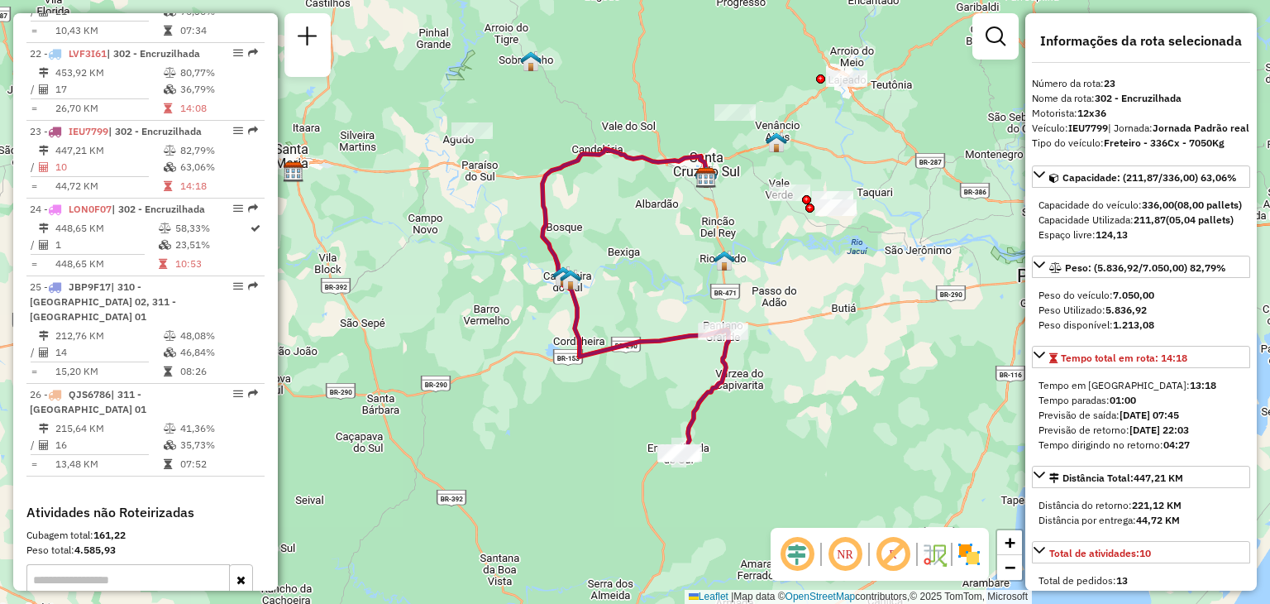
click at [1136, 316] on strong "5.836,92" at bounding box center [1126, 310] width 41 height 12
click at [1138, 301] on strong "7.050,00" at bounding box center [1133, 295] width 41 height 12
click at [1139, 301] on strong "7.050,00" at bounding box center [1133, 295] width 41 height 12
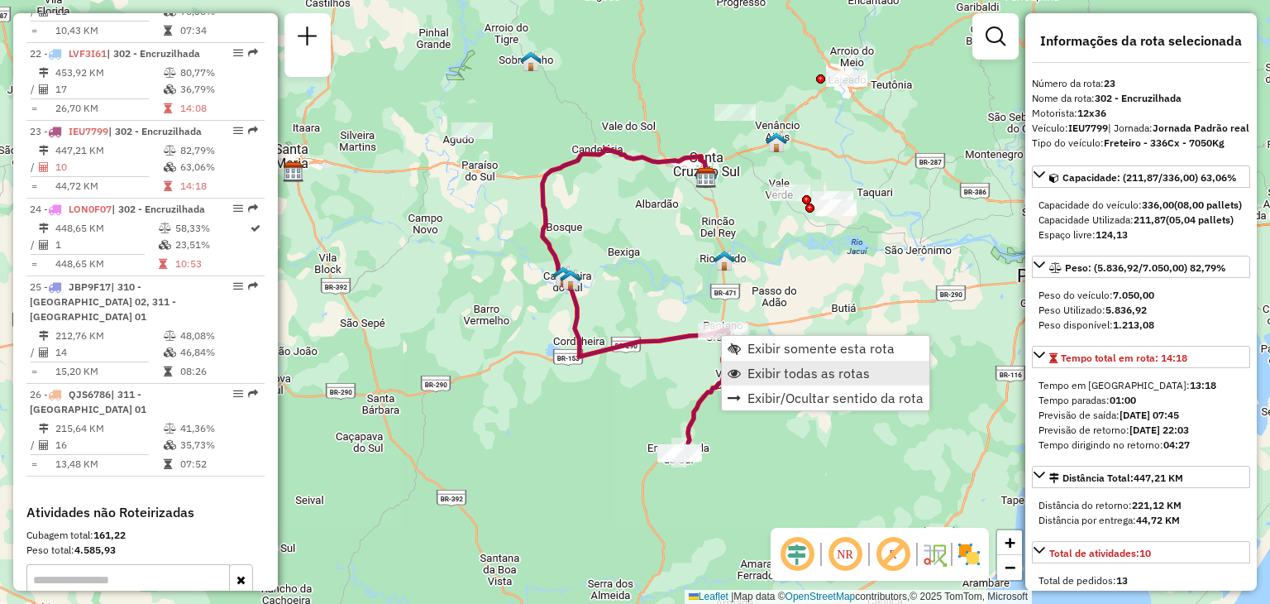
click at [758, 376] on span "Exibir todas as rotas" at bounding box center [809, 372] width 122 height 13
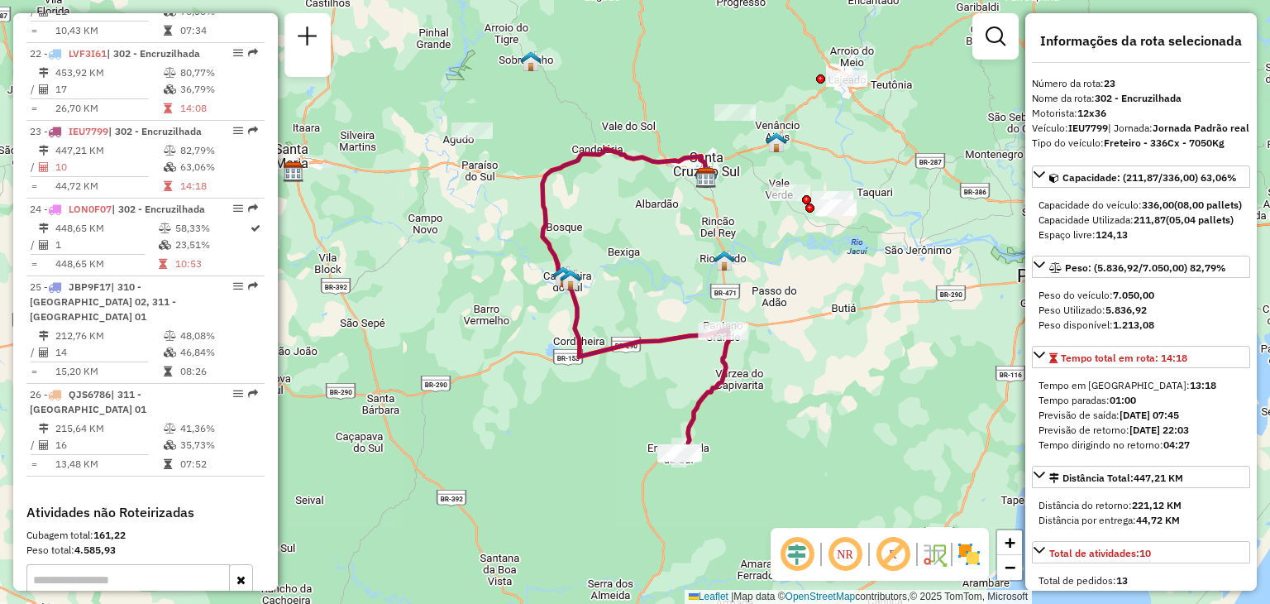
click at [706, 381] on div "Janela de atendimento Grade de atendimento Capacidade Transportadoras Veículos …" at bounding box center [635, 302] width 1270 height 604
click at [699, 366] on div "Janela de atendimento Grade de atendimento Capacidade Transportadoras Veículos …" at bounding box center [635, 302] width 1270 height 604
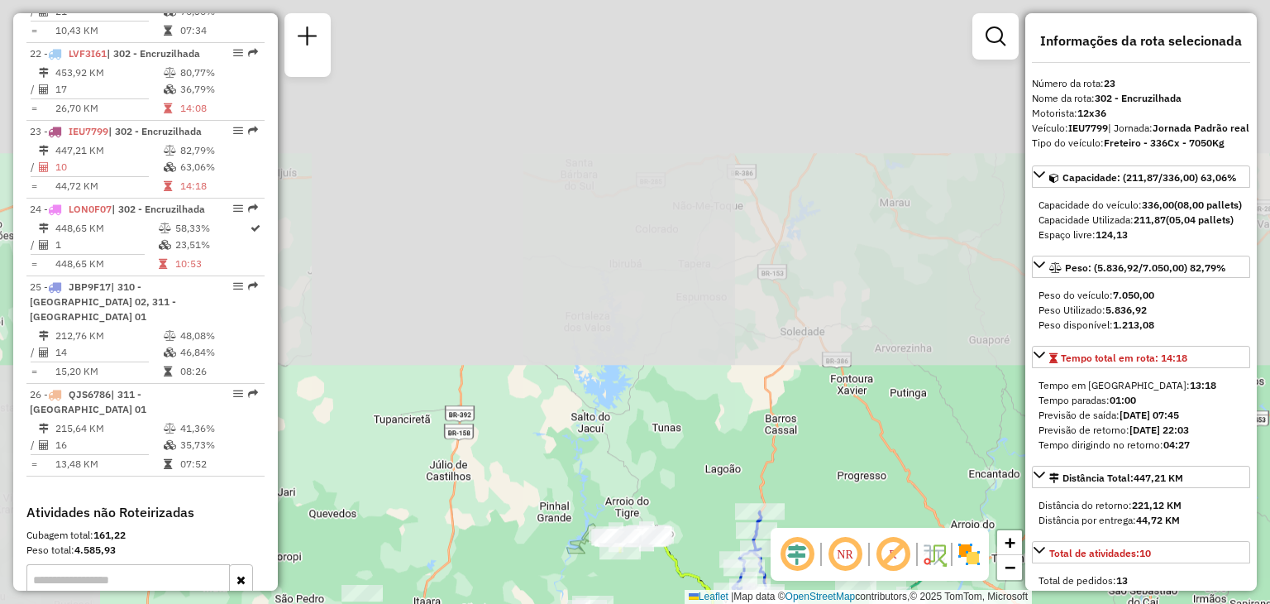
drag, startPoint x: 668, startPoint y: 195, endPoint x: 665, endPoint y: 297, distance: 101.8
click at [686, 352] on div "Janela de atendimento Grade de atendimento Capacidade Transportadoras Veículos …" at bounding box center [635, 302] width 1270 height 604
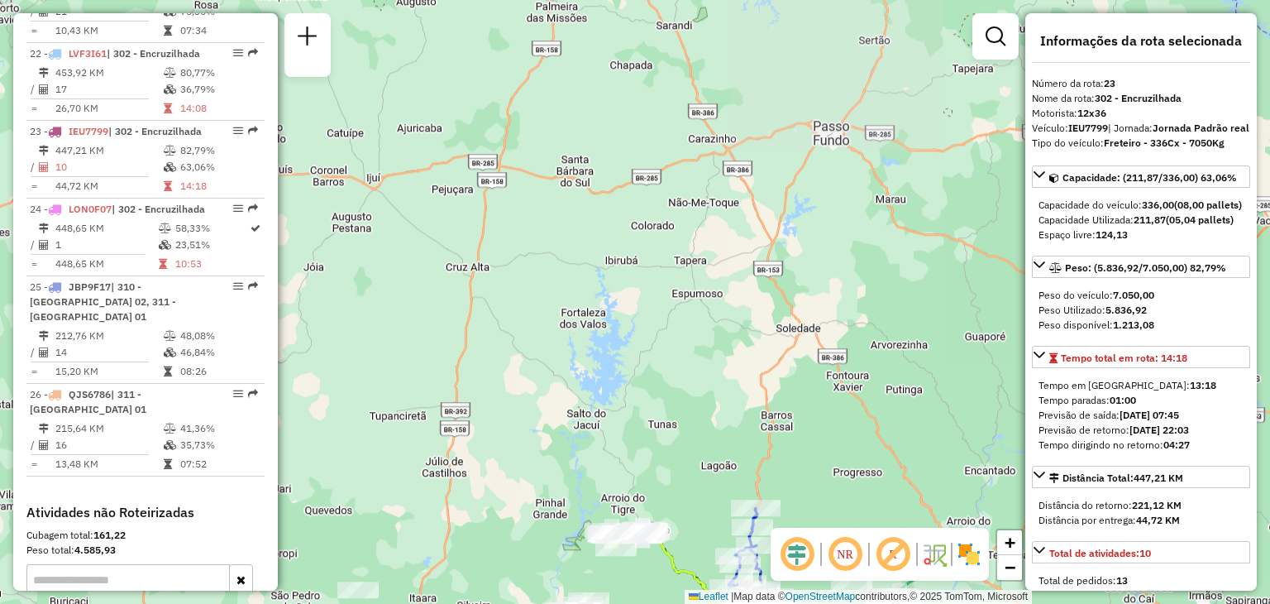
drag, startPoint x: 655, startPoint y: 375, endPoint x: 615, endPoint y: 261, distance: 120.1
click at [615, 216] on div "Janela de atendimento Grade de atendimento Capacidade Transportadoras Veículos …" at bounding box center [635, 302] width 1270 height 604
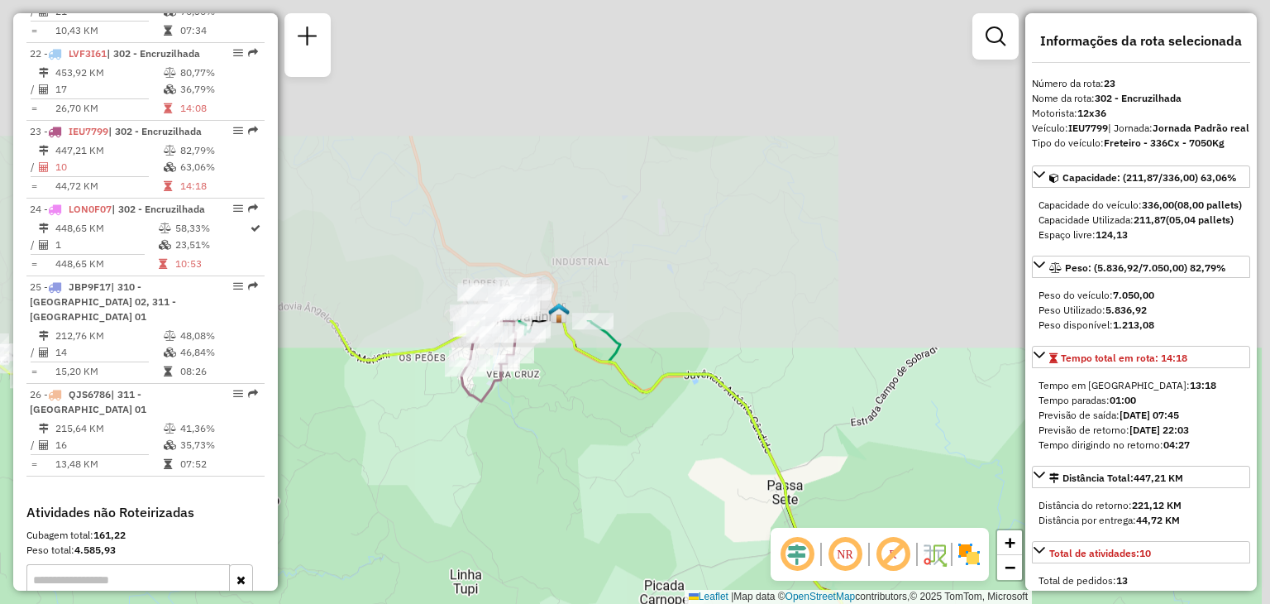
drag, startPoint x: 725, startPoint y: 156, endPoint x: 626, endPoint y: 537, distance: 393.2
click at [626, 537] on div "Janela de atendimento Grade de atendimento Capacidade Transportadoras Veículos …" at bounding box center [635, 302] width 1270 height 604
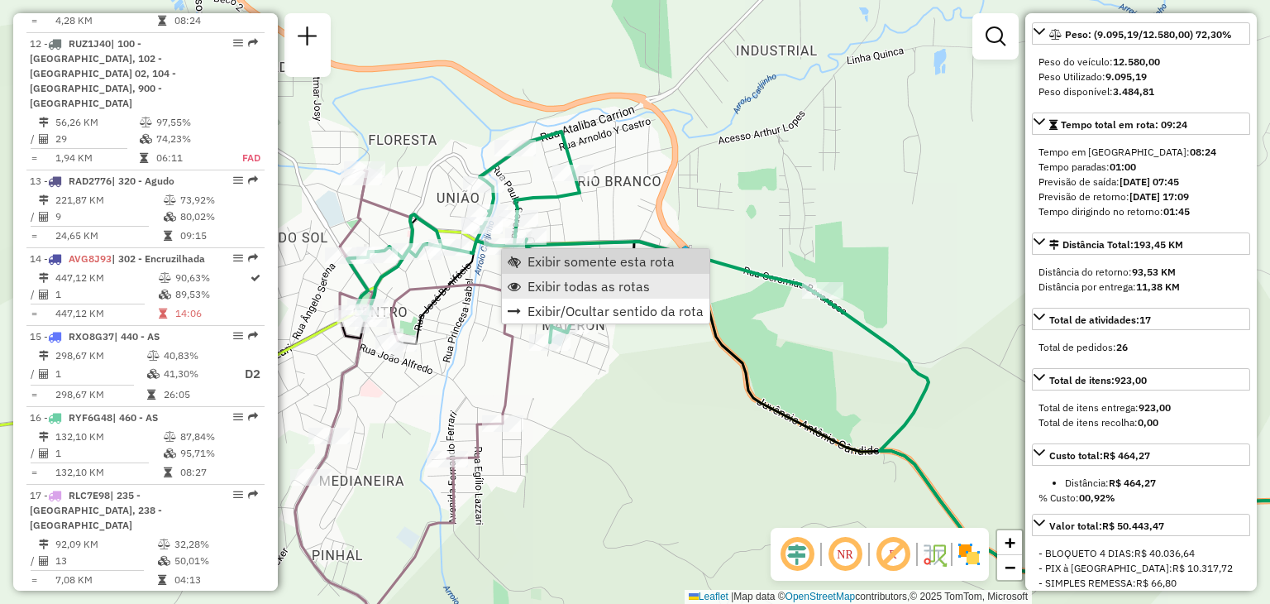
scroll to position [1111, 0]
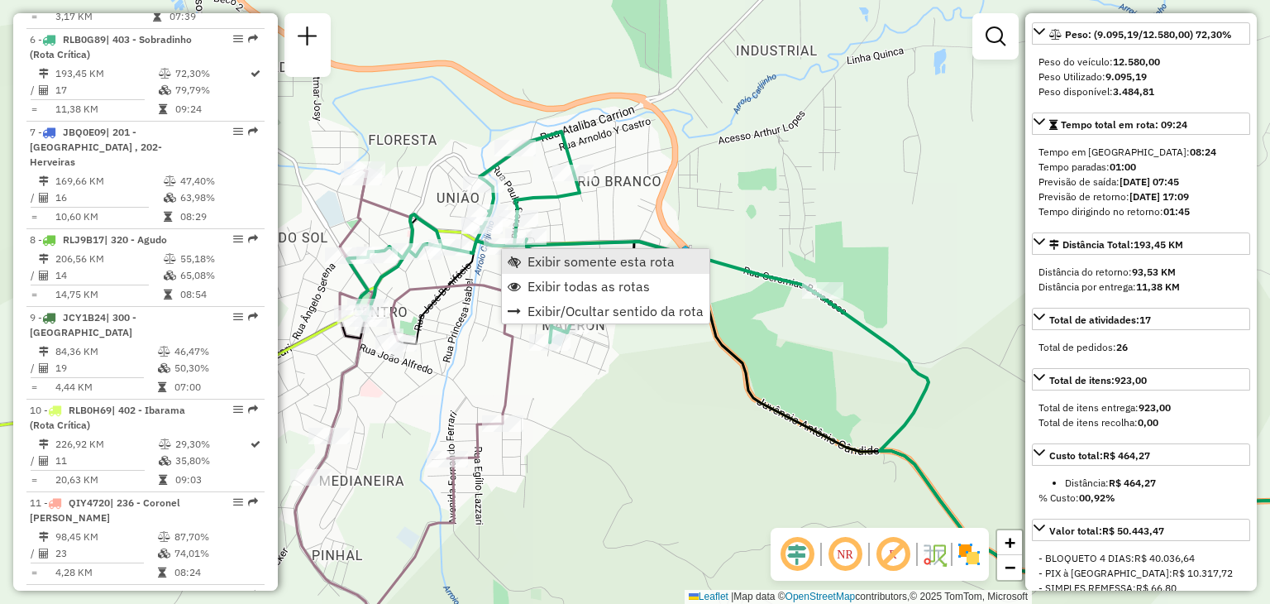
click at [539, 270] on link "Exibir somente esta rota" at bounding box center [606, 261] width 208 height 25
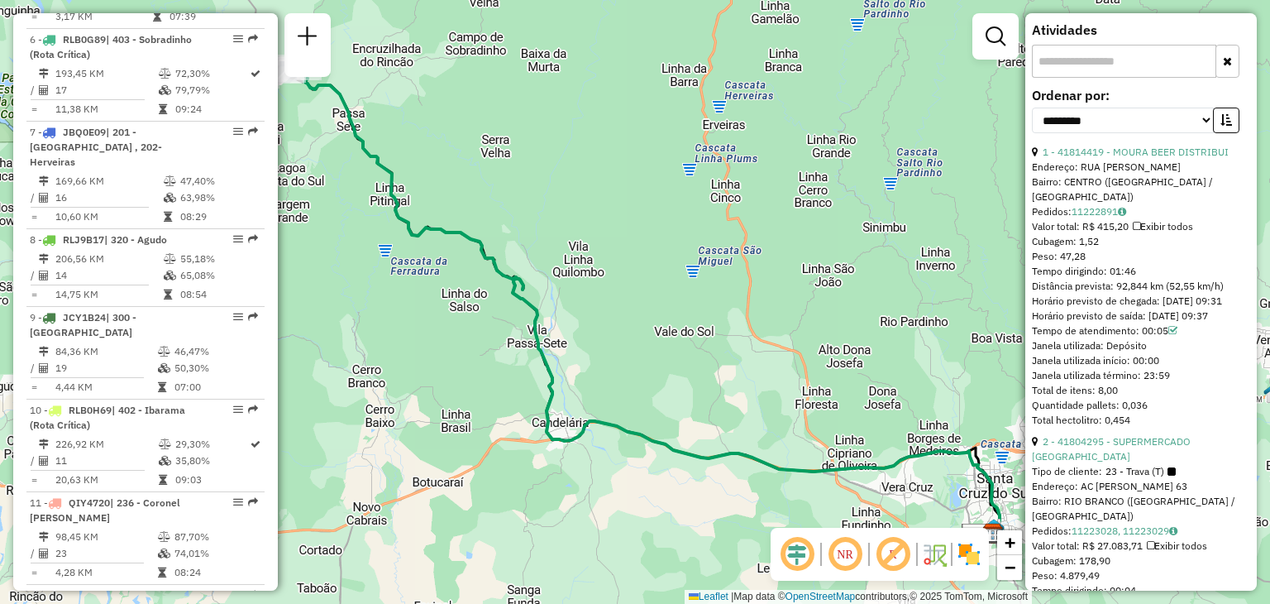
scroll to position [993, 0]
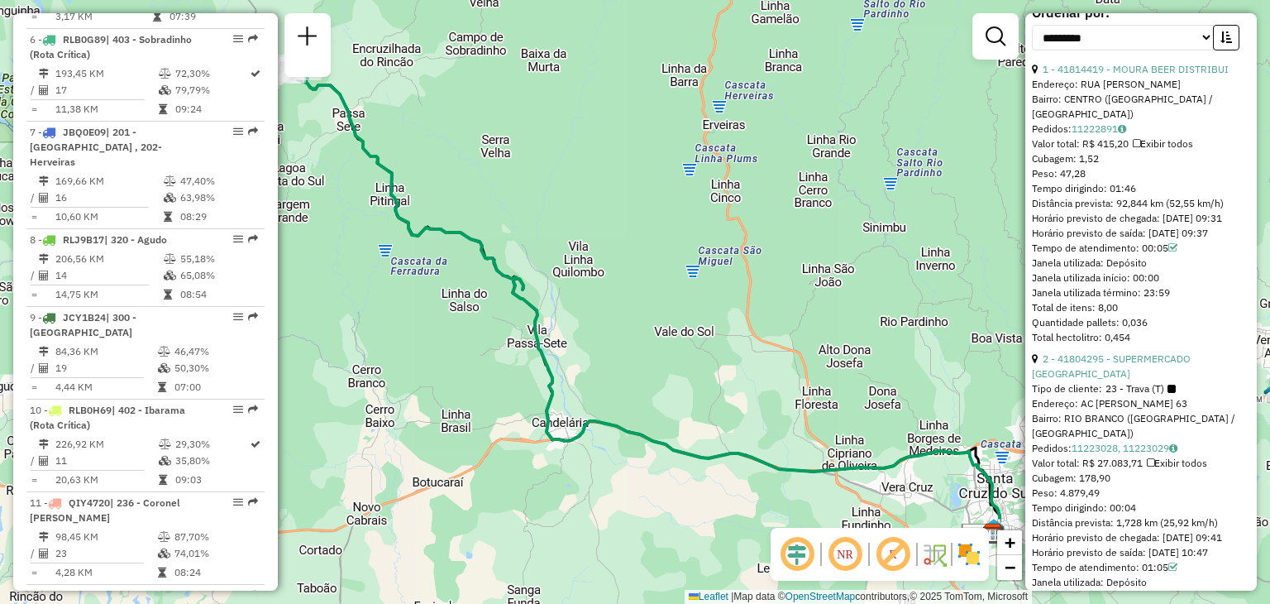
click at [790, 281] on div "Janela de atendimento Grade de atendimento Capacidade Transportadoras Veículos …" at bounding box center [635, 302] width 1270 height 604
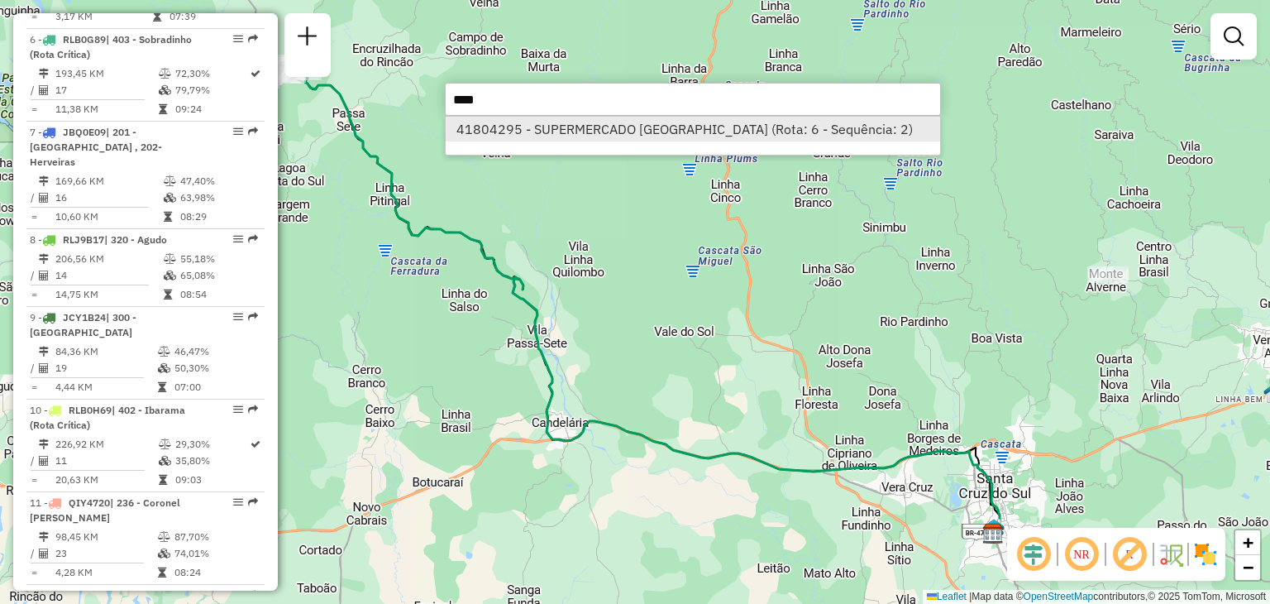
type input "****"
click at [682, 130] on li "41804295 - SUPERMERCADO [GEOGRAPHIC_DATA] (Rota: 6 - Sequência: 2)" at bounding box center [693, 129] width 495 height 25
select select "**********"
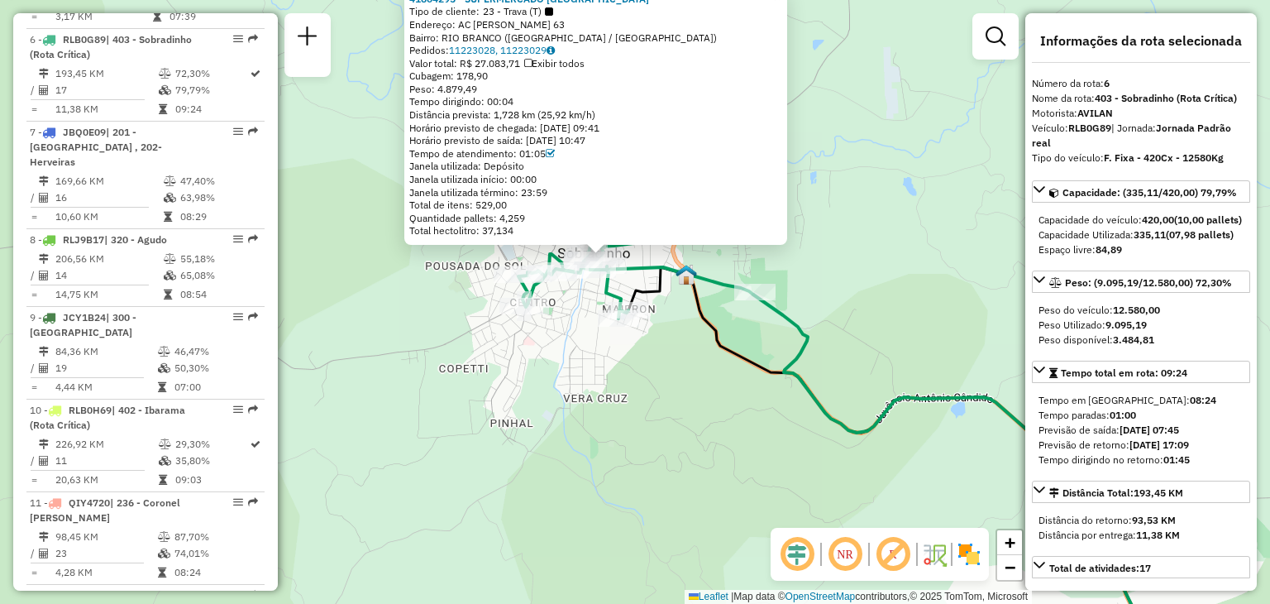
drag, startPoint x: 609, startPoint y: 352, endPoint x: 594, endPoint y: 400, distance: 50.2
click at [594, 400] on div "41804295 - SUPERMERCADO [GEOGRAPHIC_DATA] Tipo de cliente: 23 - Trava (T) Ender…" at bounding box center [635, 302] width 1270 height 604
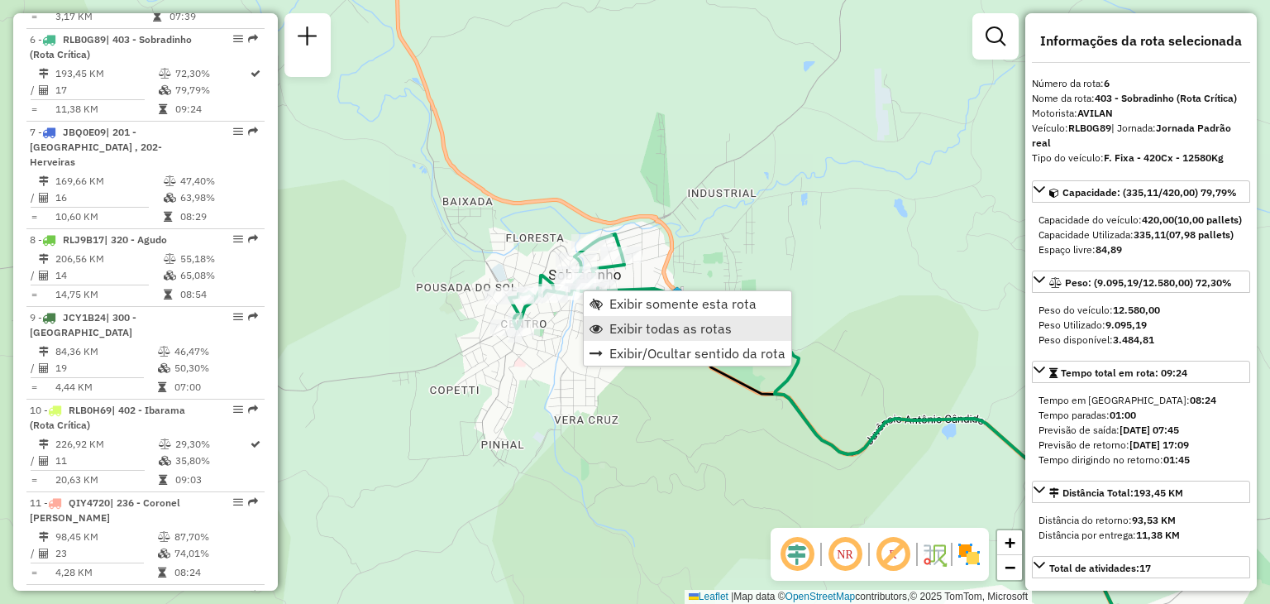
click at [612, 328] on span "Exibir todas as rotas" at bounding box center [671, 328] width 122 height 13
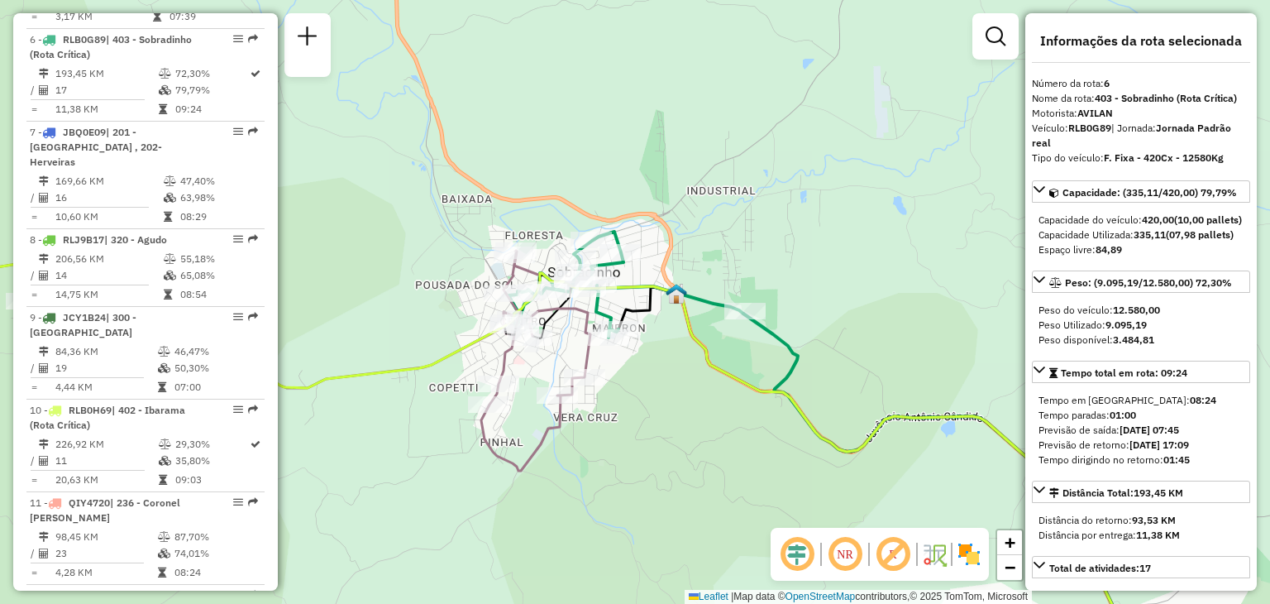
drag, startPoint x: 890, startPoint y: 449, endPoint x: 505, endPoint y: 291, distance: 416.6
click at [505, 291] on div "Janela de atendimento Grade de atendimento Capacidade Transportadoras Veículos …" at bounding box center [635, 302] width 1270 height 604
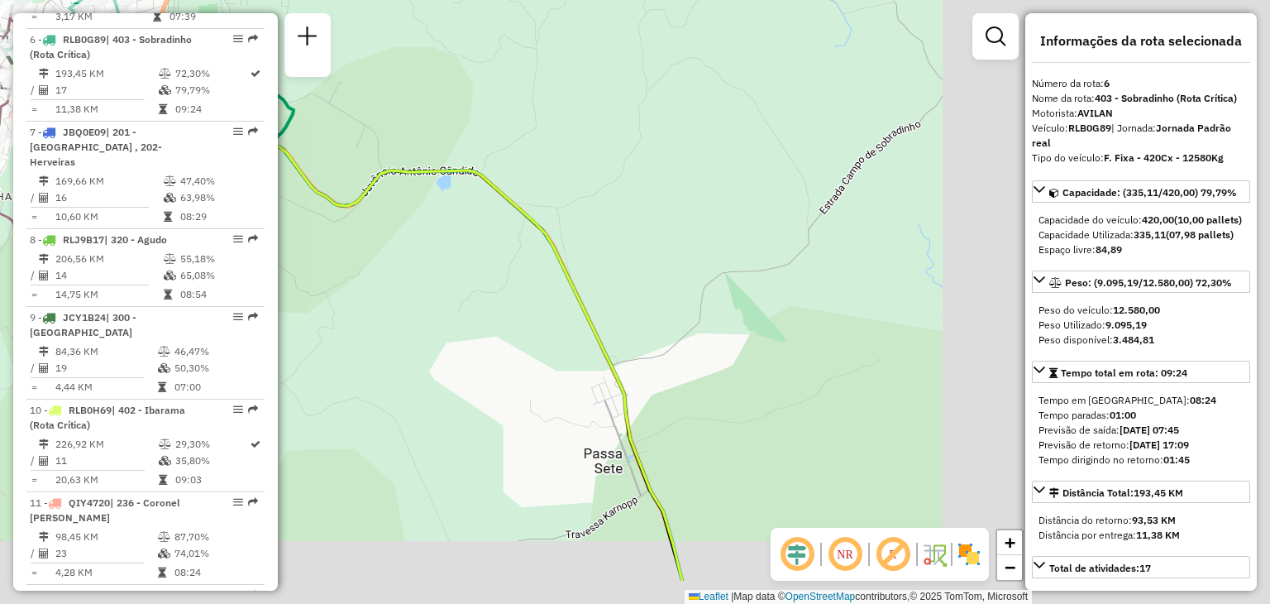
drag, startPoint x: 690, startPoint y: 314, endPoint x: 647, endPoint y: 259, distance: 70.2
click at [616, 247] on div "Janela de atendimento Grade de atendimento Capacidade Transportadoras Veículos …" at bounding box center [635, 302] width 1270 height 604
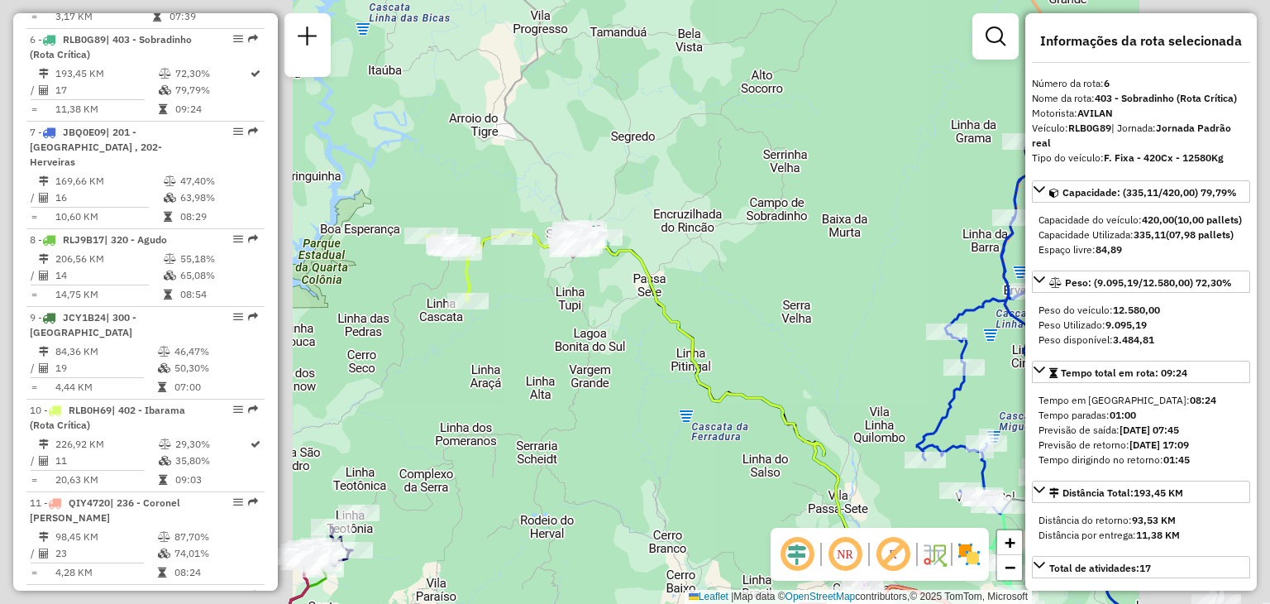
drag, startPoint x: 812, startPoint y: 391, endPoint x: 483, endPoint y: 136, distance: 416.3
click at [483, 136] on div "Janela de atendimento Grade de atendimento Capacidade Transportadoras Veículos …" at bounding box center [635, 302] width 1270 height 604
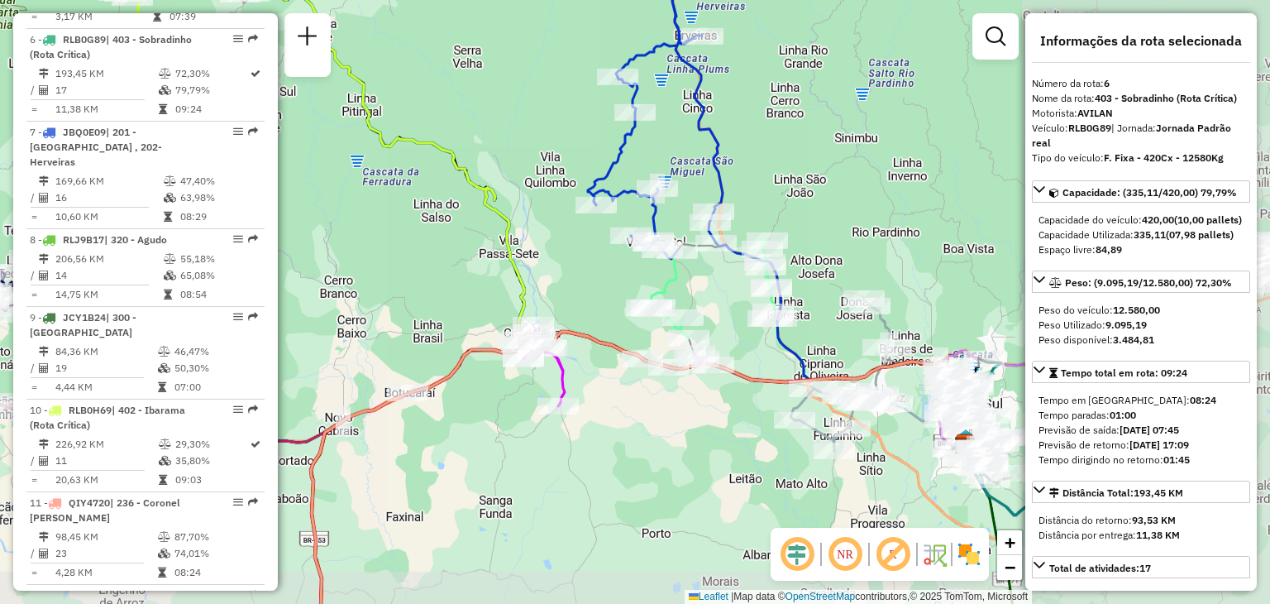
drag, startPoint x: 833, startPoint y: 328, endPoint x: 437, endPoint y: 84, distance: 465.7
click at [437, 83] on div "Janela de atendimento Grade de atendimento Capacidade Transportadoras Veículos …" at bounding box center [635, 302] width 1270 height 604
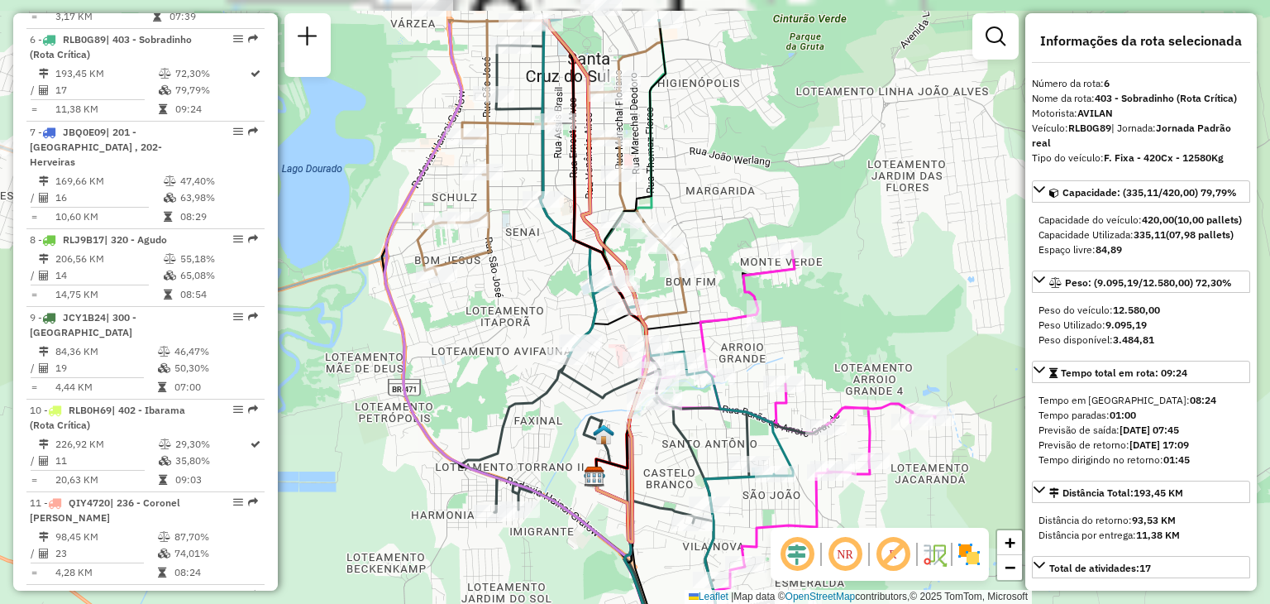
drag, startPoint x: 490, startPoint y: 304, endPoint x: 498, endPoint y: 328, distance: 24.3
click at [502, 337] on div "Janela de atendimento Grade de atendimento Capacidade Transportadoras Veículos …" at bounding box center [635, 302] width 1270 height 604
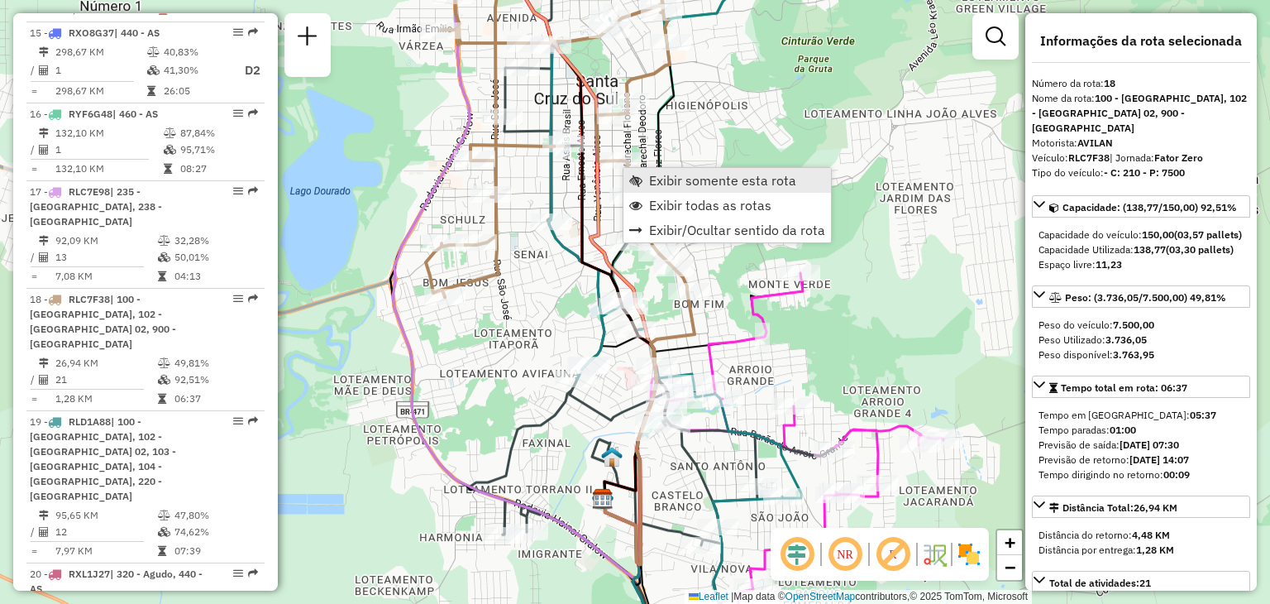
scroll to position [2179, 0]
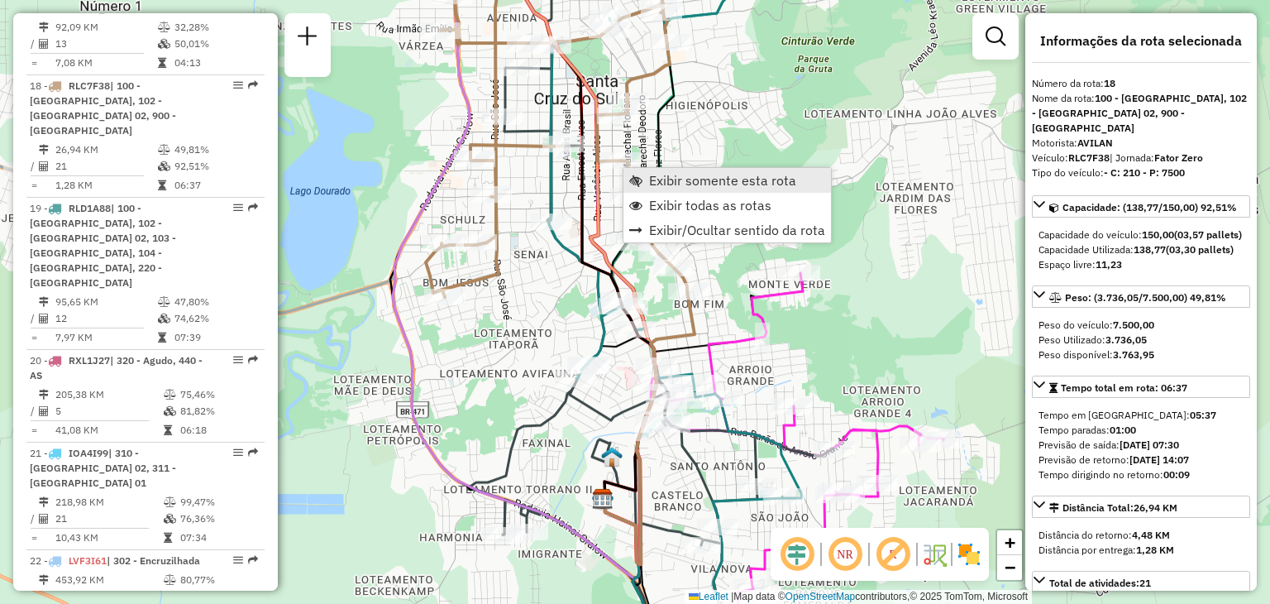
click at [655, 183] on span "Exibir somente esta rota" at bounding box center [722, 180] width 147 height 13
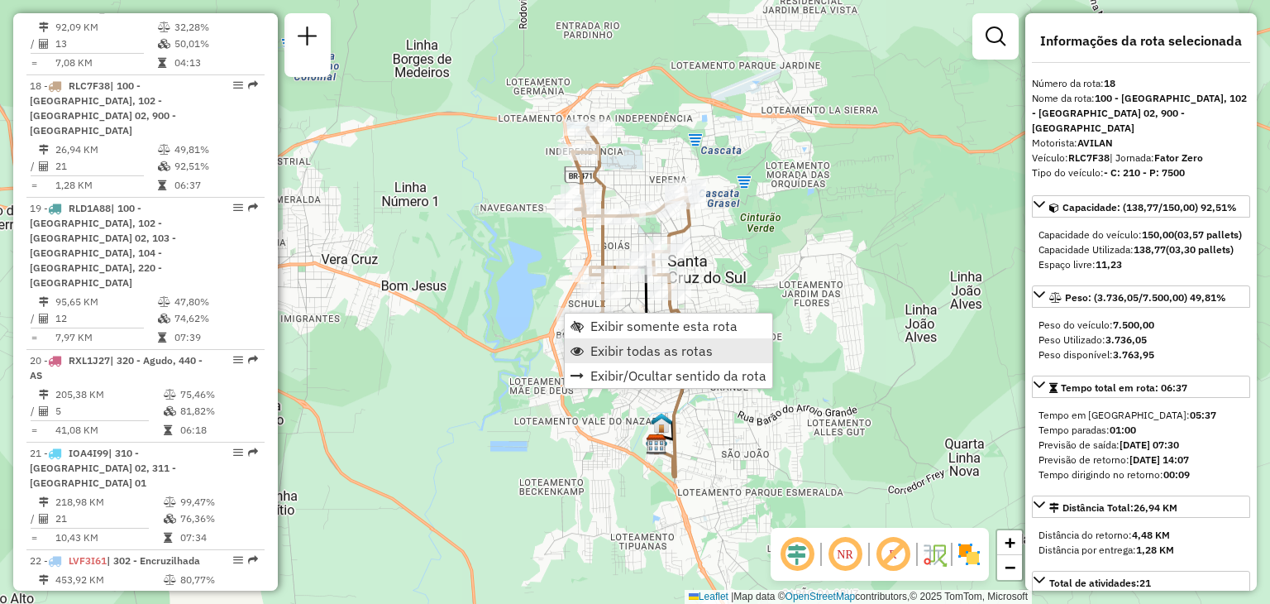
click at [612, 354] on span "Exibir todas as rotas" at bounding box center [652, 350] width 122 height 13
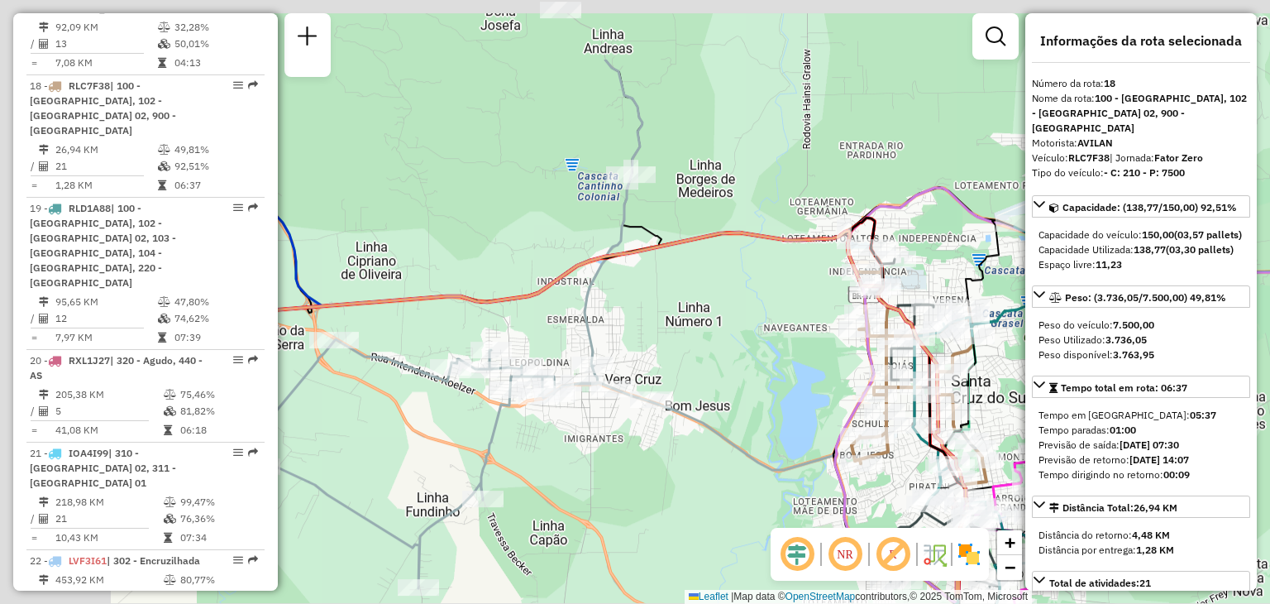
drag, startPoint x: 695, startPoint y: 378, endPoint x: 715, endPoint y: 381, distance: 20.1
click at [719, 385] on div "Janela de atendimento Grade de atendimento Capacidade Transportadoras Veículos …" at bounding box center [635, 302] width 1270 height 604
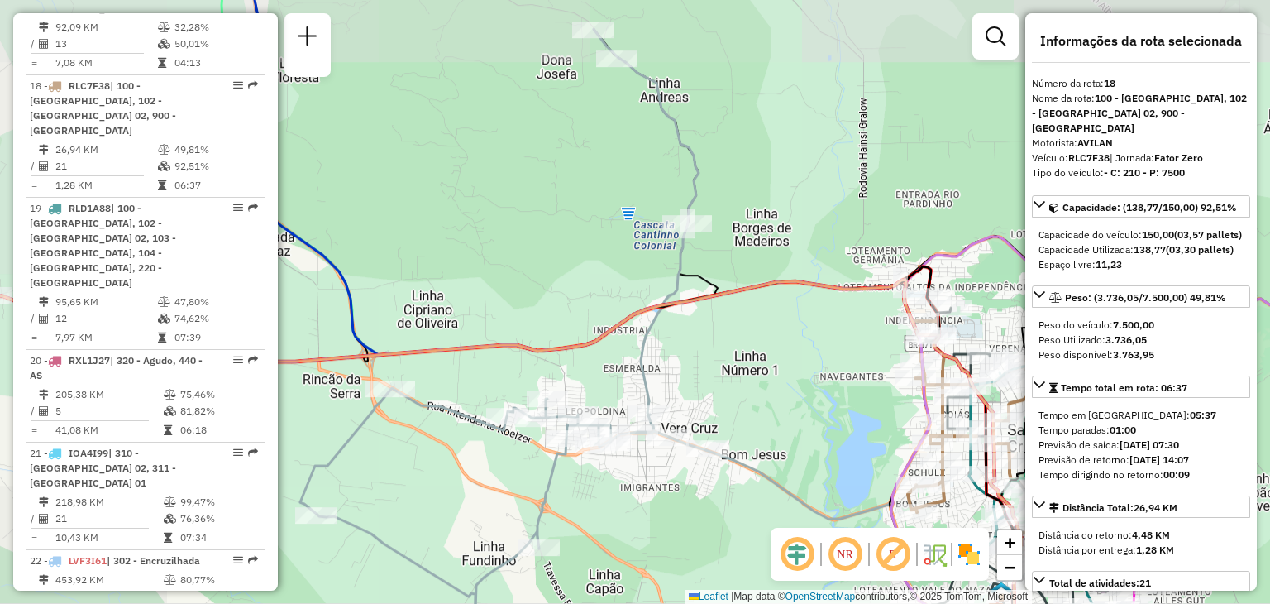
drag, startPoint x: 596, startPoint y: 311, endPoint x: 663, endPoint y: 361, distance: 83.4
click at [664, 366] on icon at bounding box center [503, 333] width 406 height 608
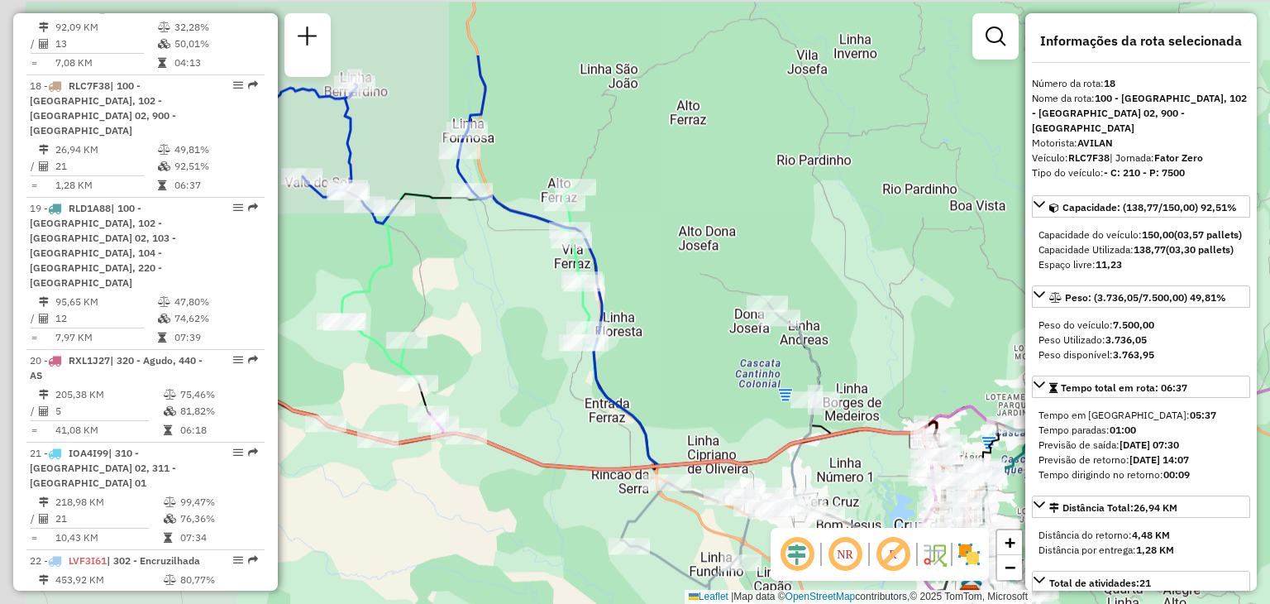
drag, startPoint x: 549, startPoint y: 268, endPoint x: 691, endPoint y: 385, distance: 184.0
click at [691, 385] on div "Janela de atendimento Grade de atendimento Capacidade Transportadoras Veículos …" at bounding box center [635, 302] width 1270 height 604
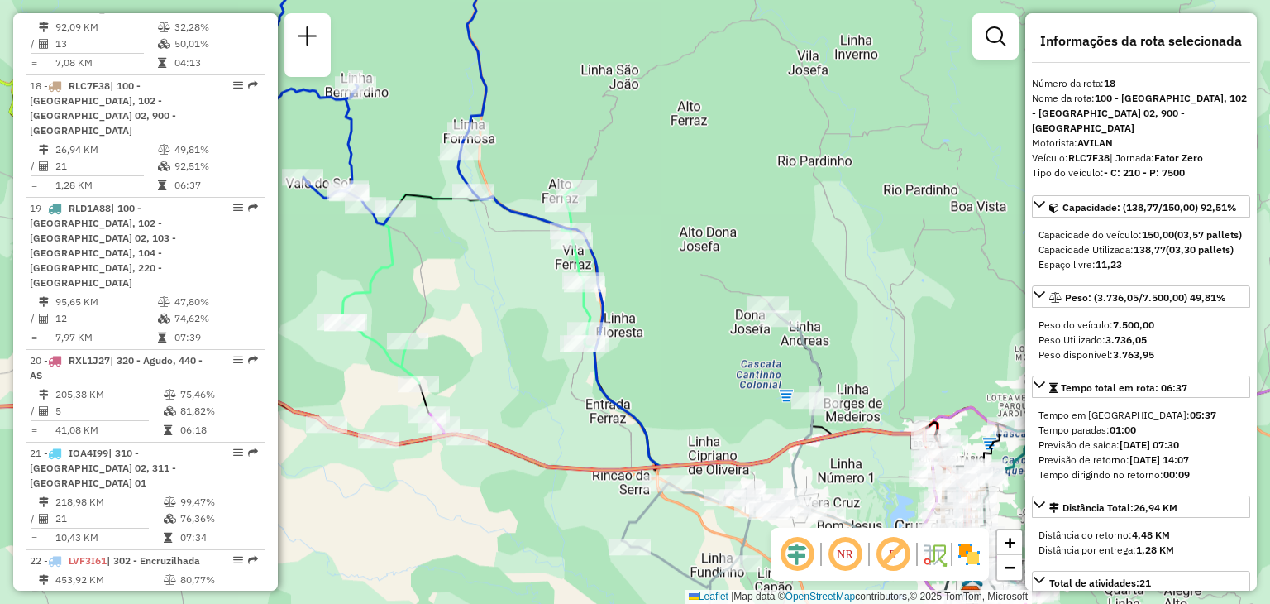
drag, startPoint x: 744, startPoint y: 396, endPoint x: 652, endPoint y: 321, distance: 118.7
click at [651, 319] on div "Rota 2 - Placa RYG1J70 41802017 - [PERSON_NAME] SCHROEDER Janela de atendimento…" at bounding box center [635, 302] width 1270 height 604
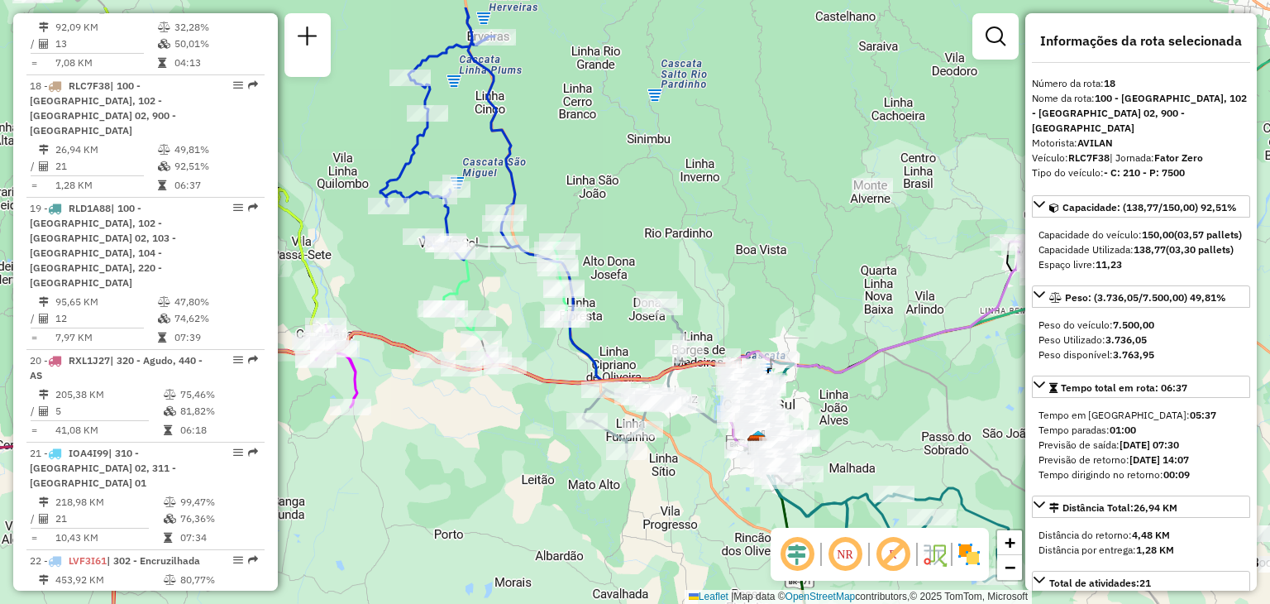
drag, startPoint x: 456, startPoint y: 205, endPoint x: 493, endPoint y: 280, distance: 83.2
click at [493, 280] on div "Janela de atendimento Grade de atendimento Capacidade Transportadoras Veículos …" at bounding box center [635, 302] width 1270 height 604
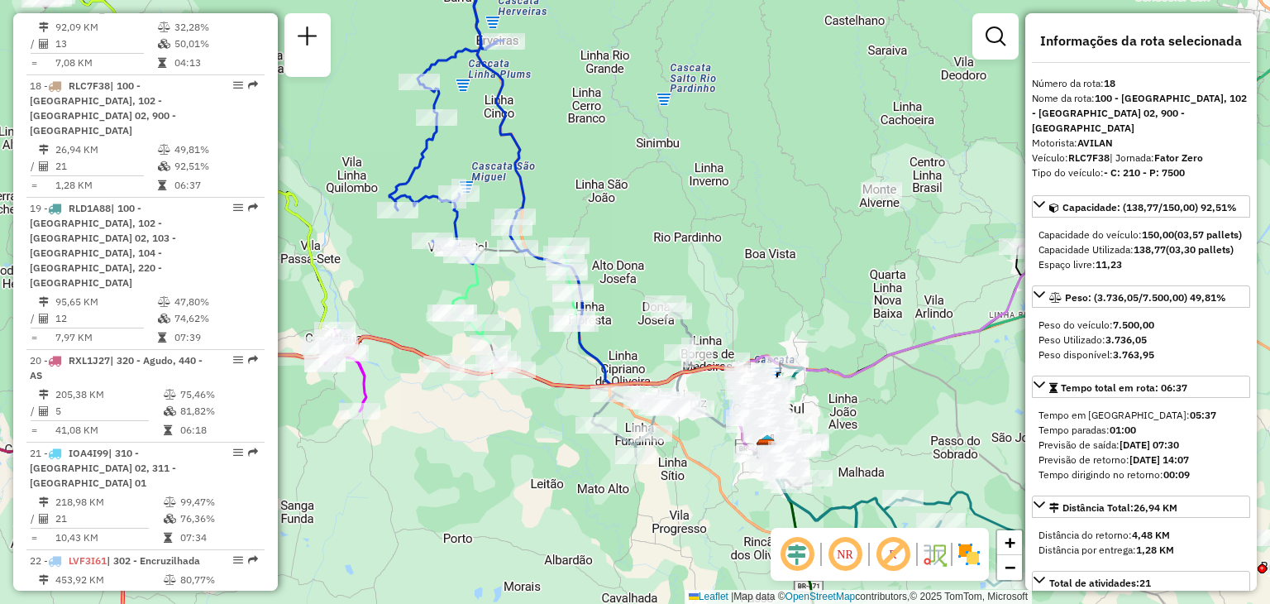
drag, startPoint x: 481, startPoint y: 396, endPoint x: 549, endPoint y: 305, distance: 114.0
click at [549, 305] on div "Rota 4 - Placa JBP9G00 41801384 - ALCEO FLORES Janela de atendimento Grade de a…" at bounding box center [635, 302] width 1270 height 604
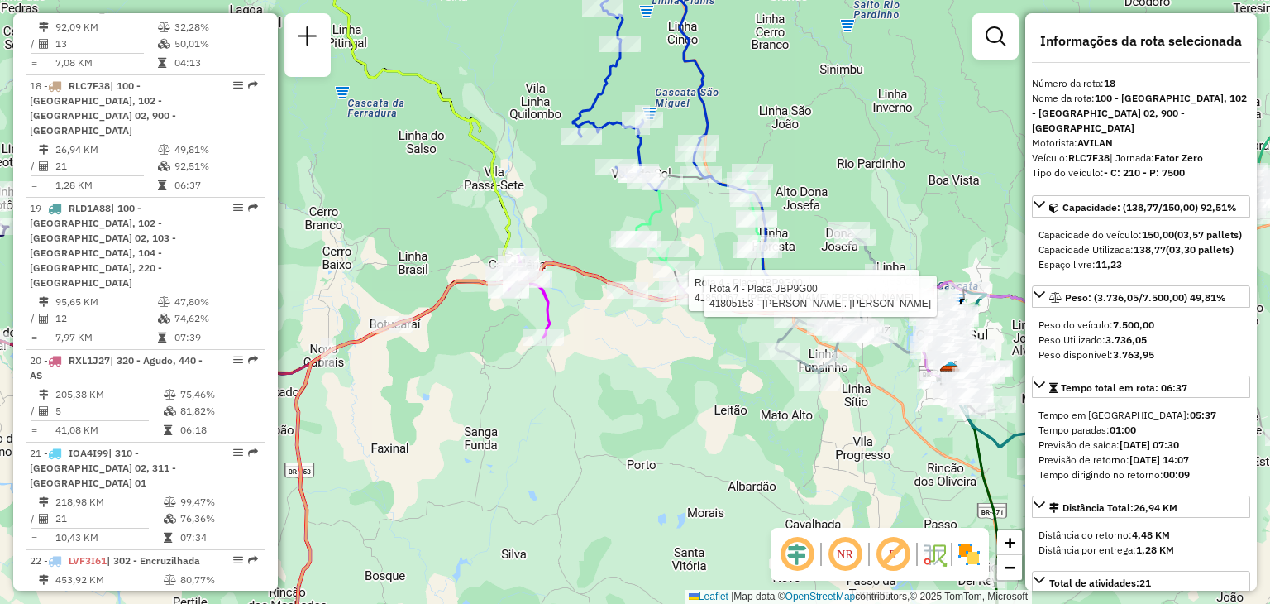
drag, startPoint x: 414, startPoint y: 196, endPoint x: 574, endPoint y: 202, distance: 160.6
click at [572, 203] on div "Rota 4 - Placa JBP9G00 41850067 - EDERSON [PERSON_NAME] Rota 4 - Placa JBP9G00 …" at bounding box center [635, 302] width 1270 height 604
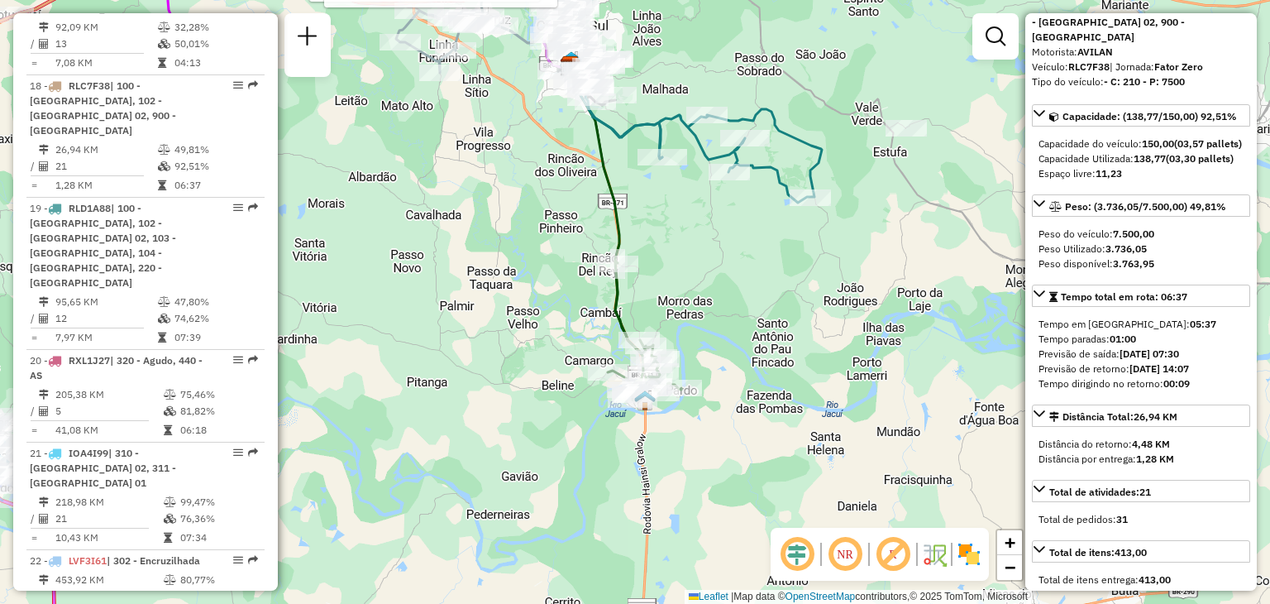
scroll to position [165, 0]
